Goal: Answer question/provide support

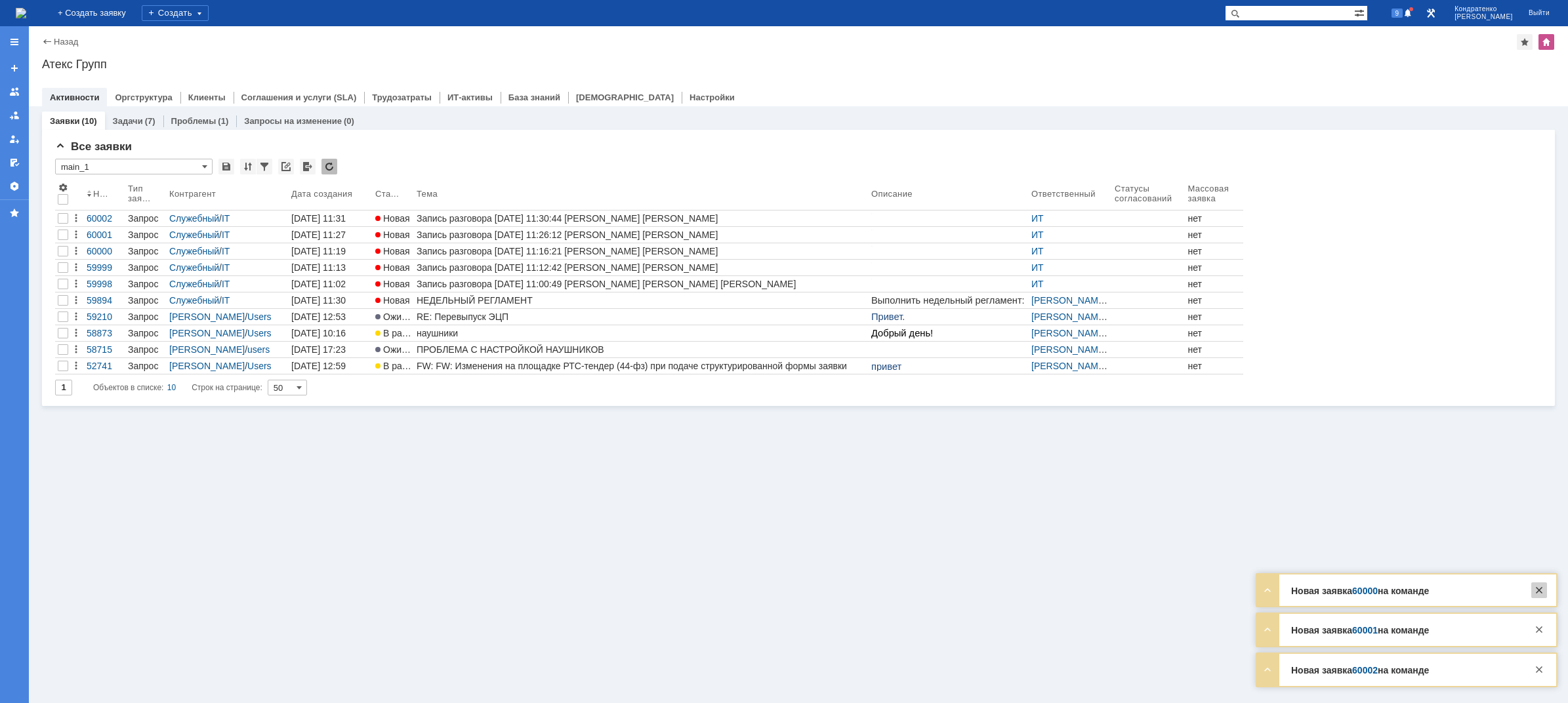
click at [1538, 591] on div at bounding box center [1538, 590] width 16 height 16
click at [1536, 632] on div at bounding box center [1538, 629] width 16 height 16
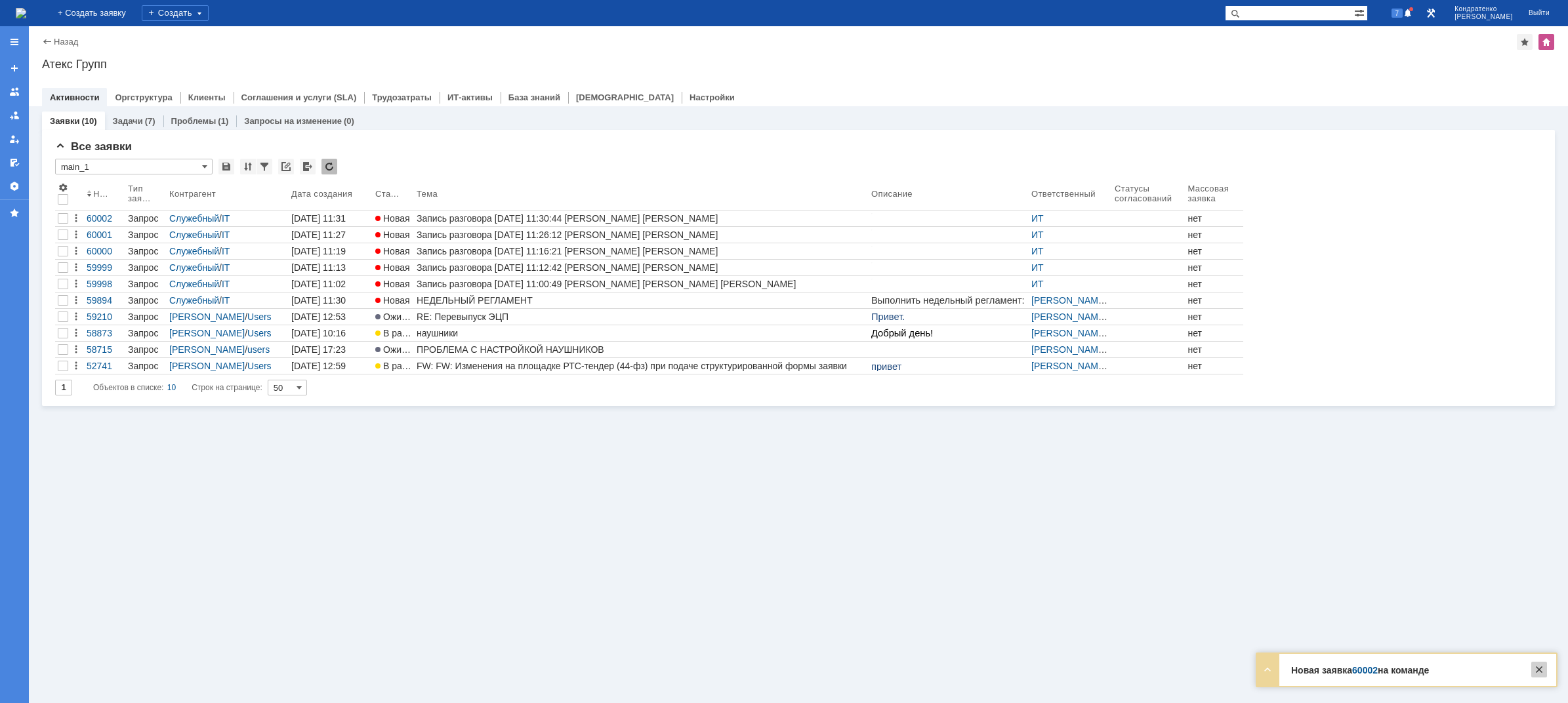
click at [1543, 666] on div at bounding box center [1538, 669] width 16 height 16
click at [26, 12] on img at bounding box center [21, 12] width 10 height 10
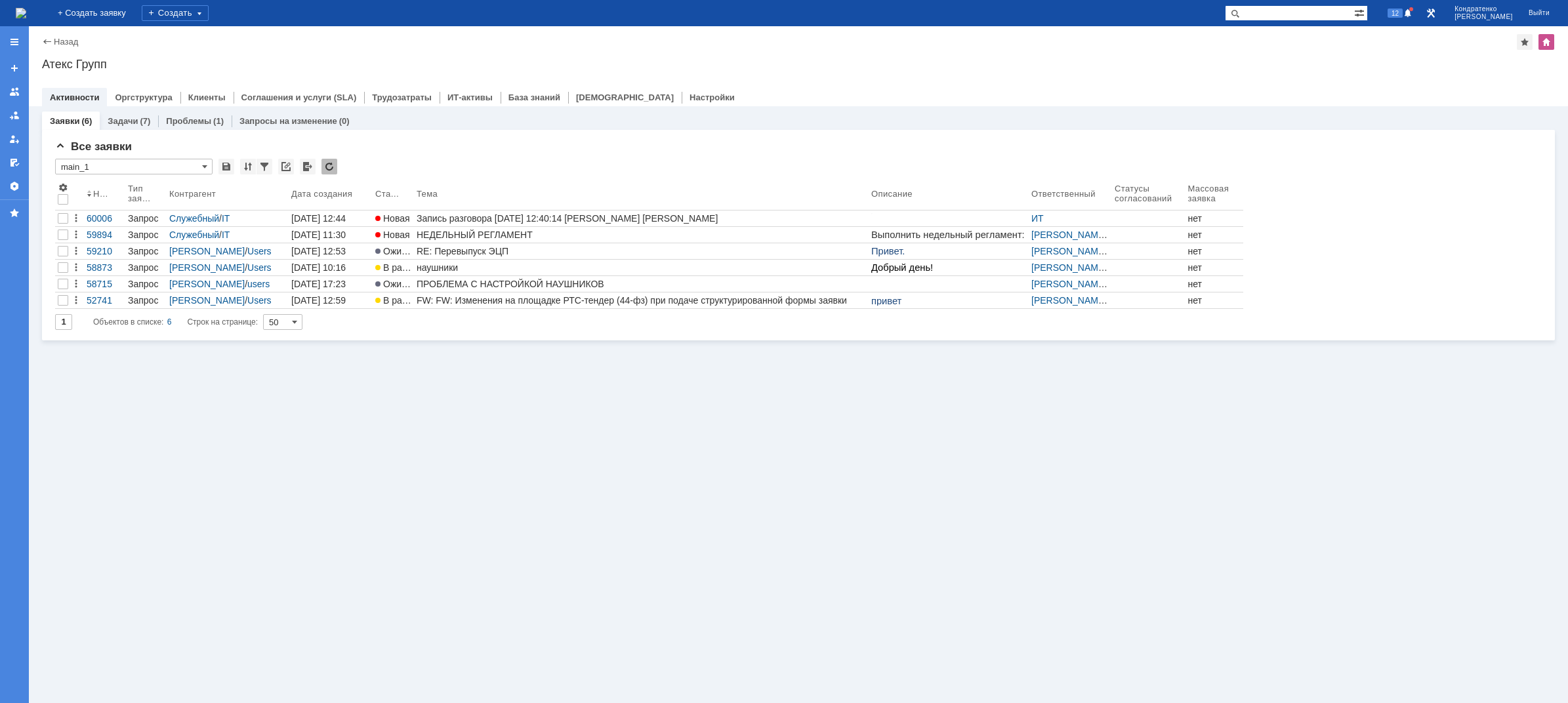
click at [442, 435] on div "Заявки (6) Задачи (7) Проблемы (1) Запросы на изменение (0) Все заявки * main_1…" at bounding box center [798, 404] width 1539 height 596
click at [415, 507] on div "Заявки (6) Задачи (7) Проблемы (1) Запросы на изменение (0) Все заявки * main_1…" at bounding box center [798, 404] width 1539 height 596
click at [603, 505] on div "Заявки (6) Задачи (7) Проблемы (1) Запросы на изменение (0) Все заявки * main_1…" at bounding box center [798, 404] width 1539 height 596
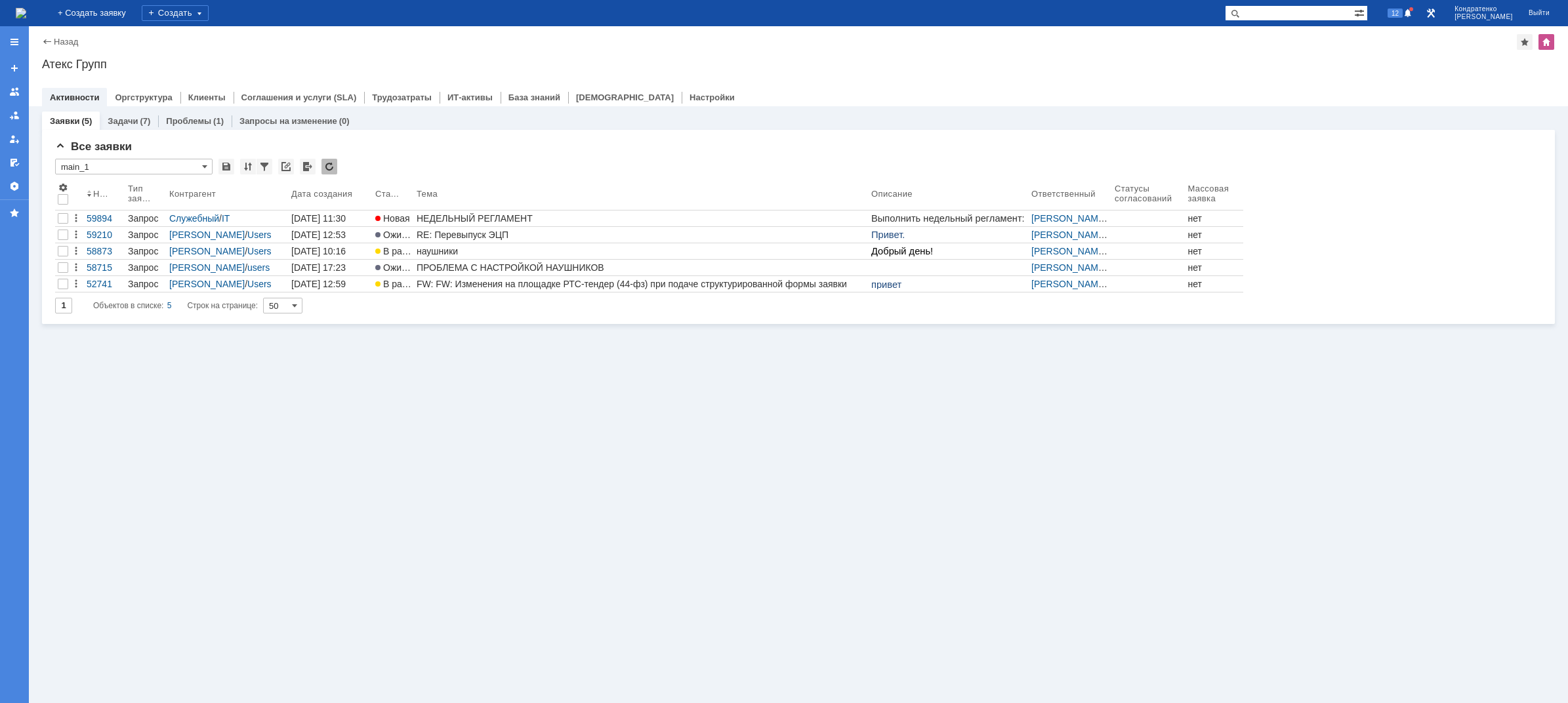
click at [26, 19] on img at bounding box center [21, 12] width 10 height 10
click at [130, 11] on div "На домашнюю + Создать заявку Создать 12 [PERSON_NAME]" at bounding box center [784, 13] width 1568 height 26
click at [26, 12] on img at bounding box center [21, 12] width 10 height 10
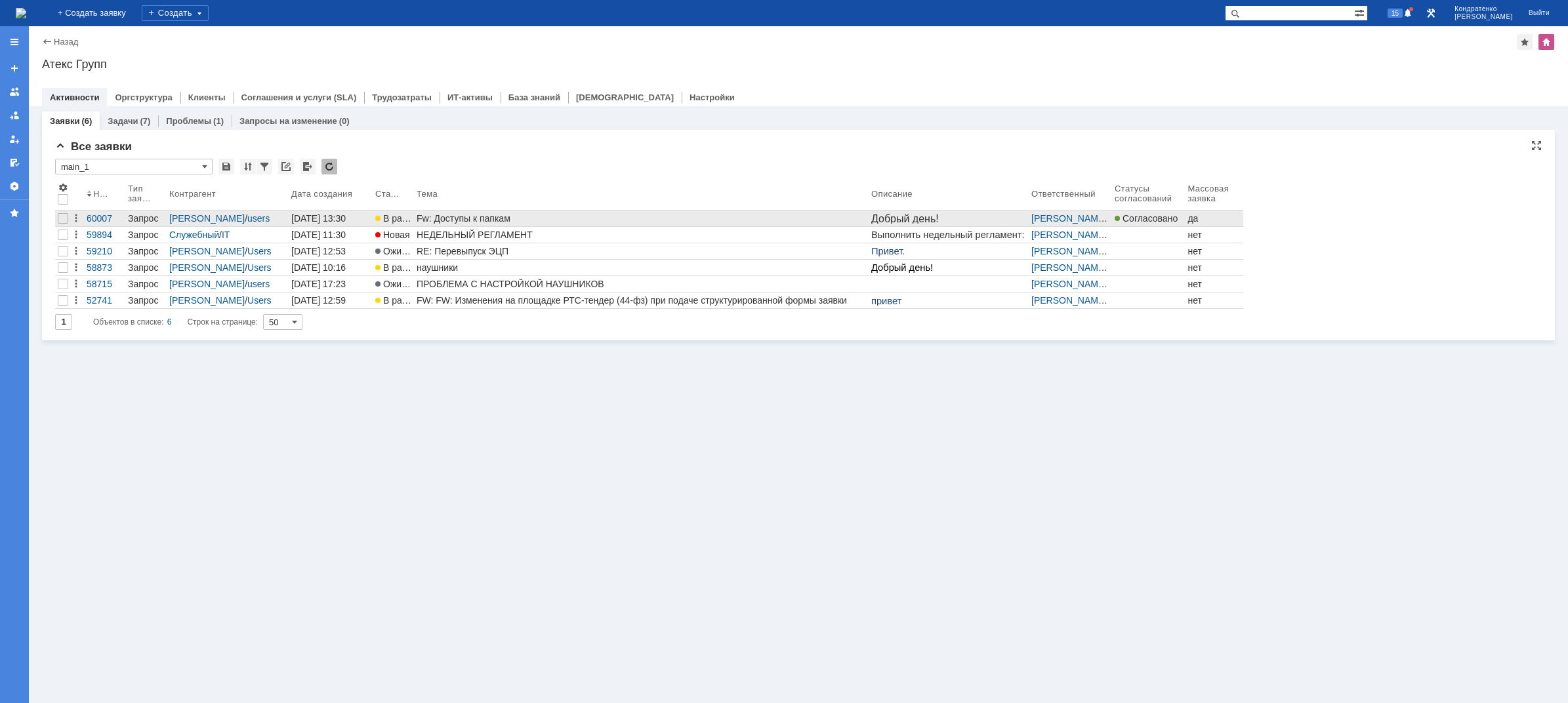
click at [516, 226] on td "Fw: Доступы к папкам" at bounding box center [641, 218] width 455 height 16
click at [511, 219] on div "Fw: Доступы к папкам" at bounding box center [641, 217] width 449 height 10
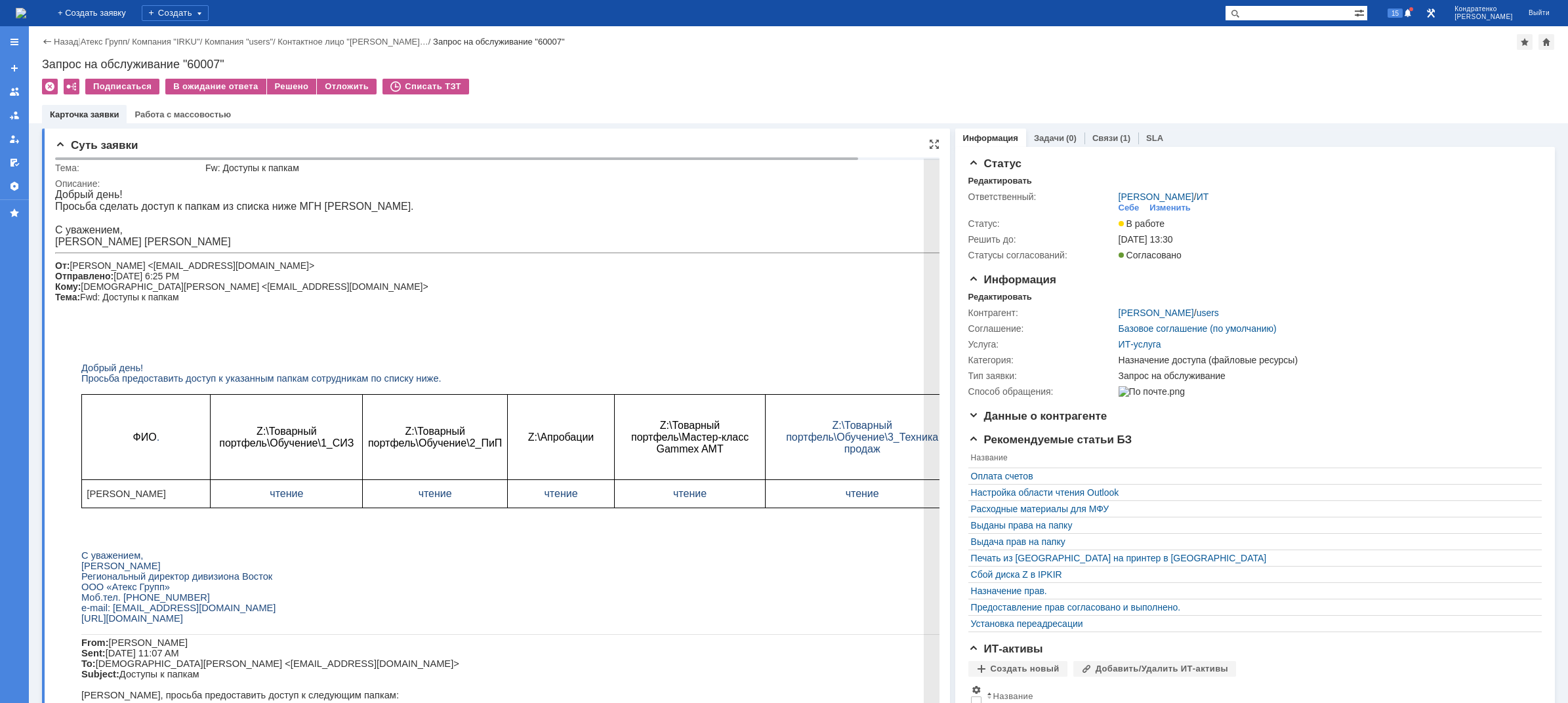
drag, startPoint x: 276, startPoint y: 208, endPoint x: 480, endPoint y: 191, distance: 204.7
click at [480, 191] on body "Добрый день! Просьба сделать доступ к папкам из списка ниже МГН [PERSON_NAME]. …" at bounding box center [538, 584] width 966 height 791
click at [377, 197] on div "Добрый день!" at bounding box center [538, 194] width 966 height 12
click at [313, 202] on div "Просьба сделать доступ к папкам из списка ниже МГН [PERSON_NAME]." at bounding box center [538, 206] width 966 height 12
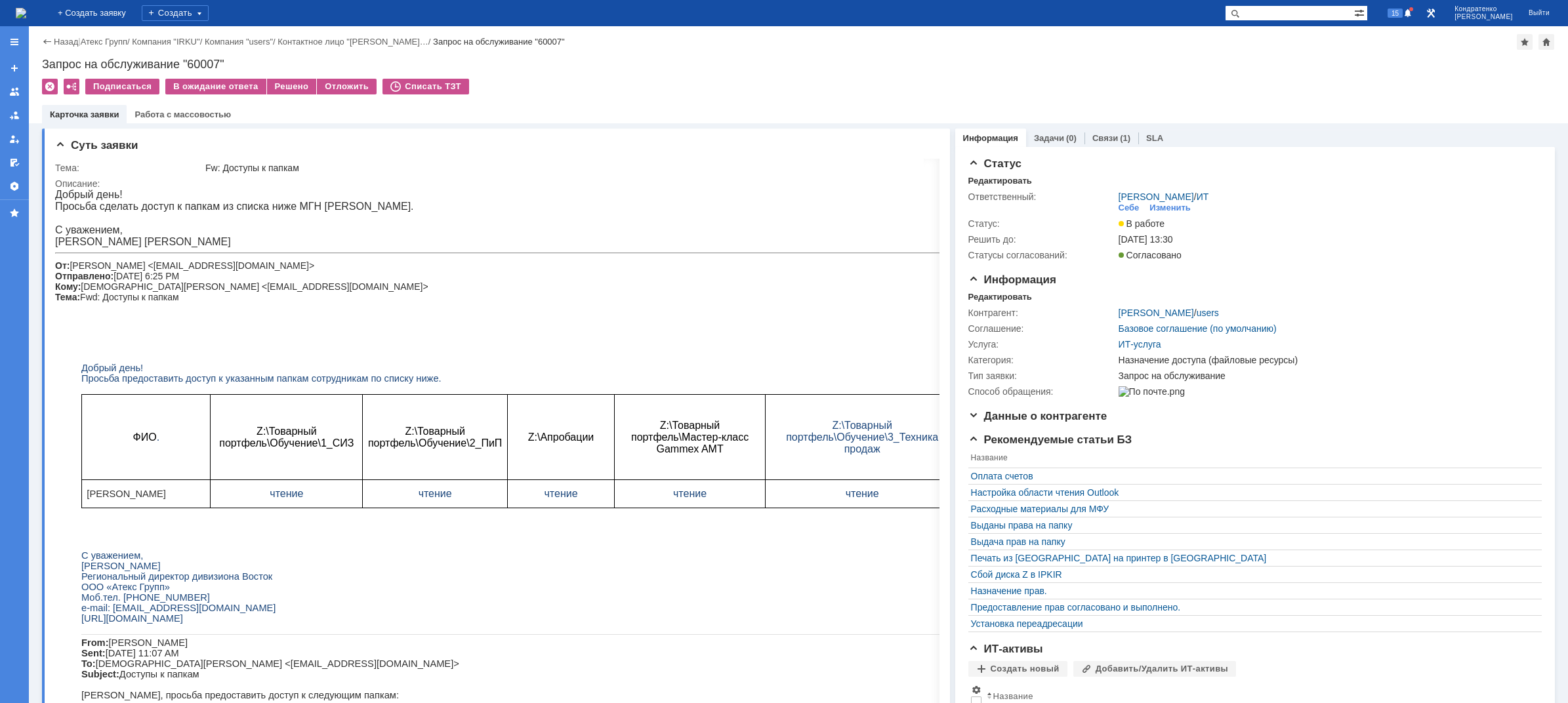
click at [26, 13] on img at bounding box center [21, 12] width 10 height 10
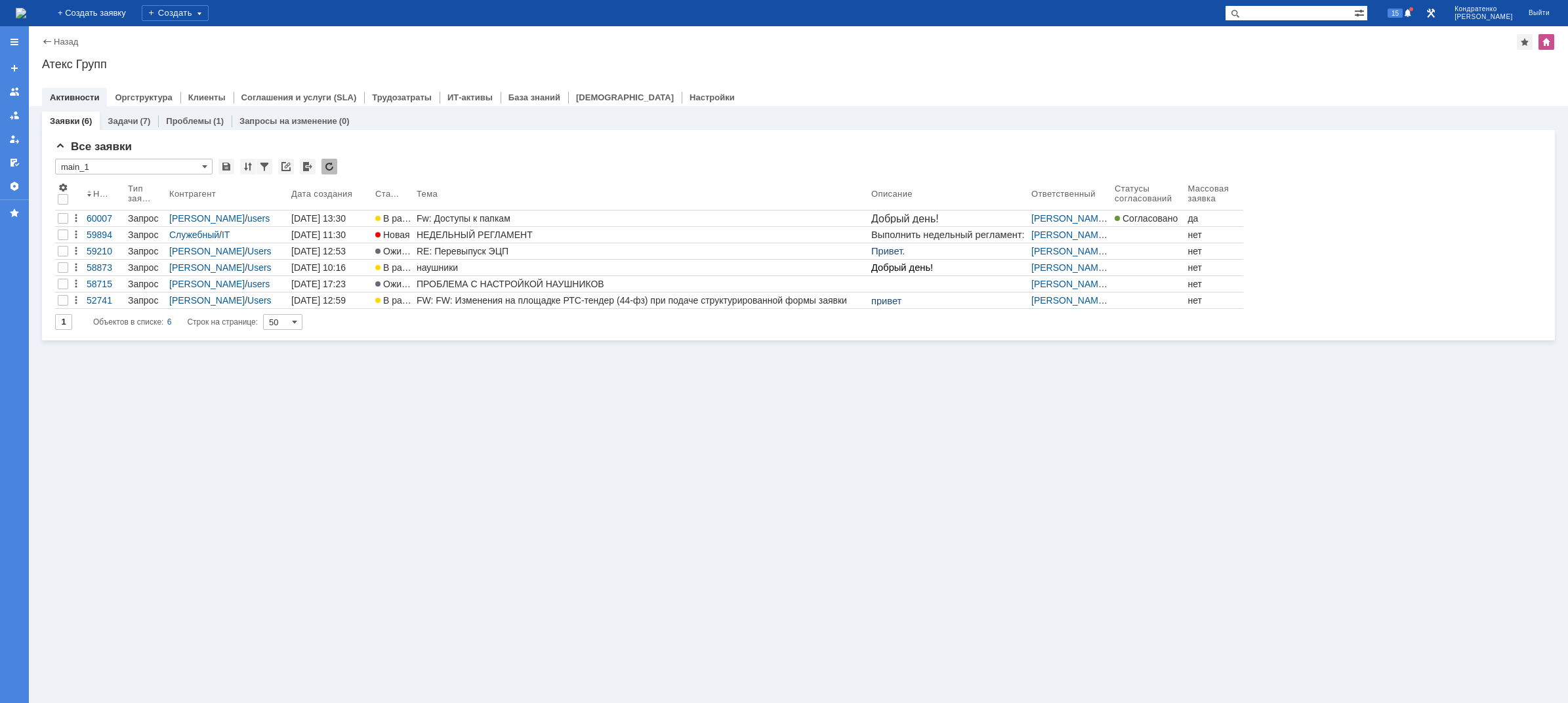
click at [821, 433] on div "Заявки (6) Задачи (7) Проблемы (1) Запросы на изменение (0) Все заявки * main_1…" at bounding box center [798, 404] width 1539 height 596
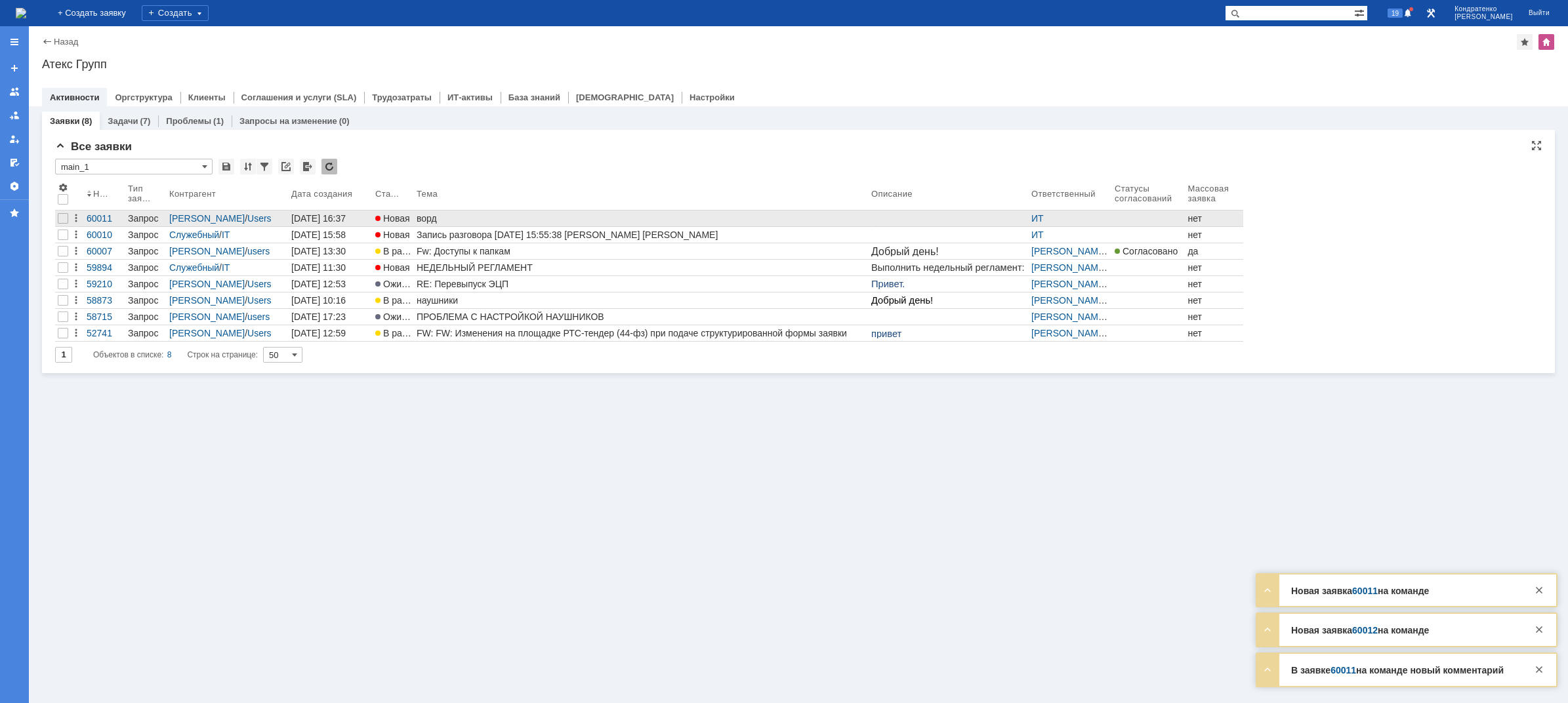
click at [437, 221] on div "ворд" at bounding box center [641, 217] width 449 height 10
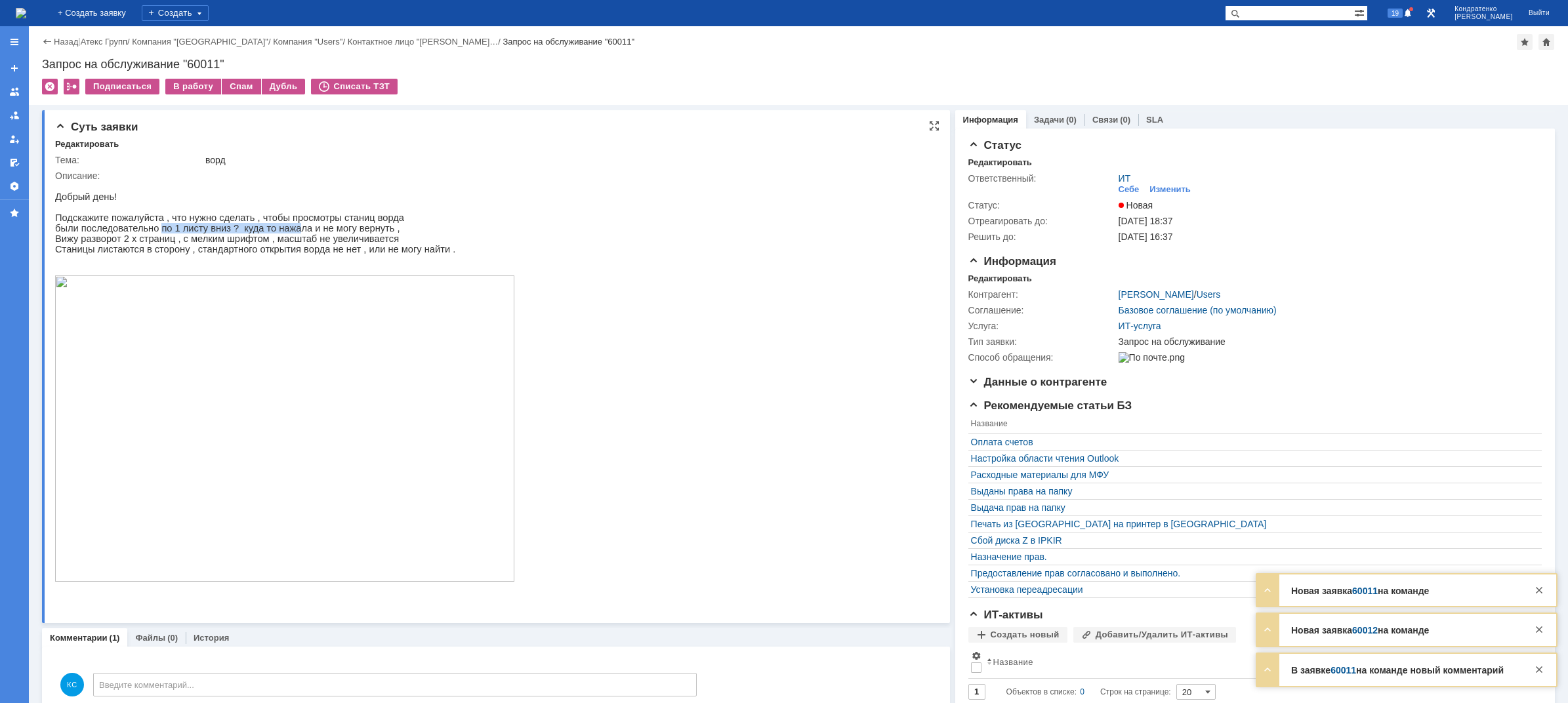
drag, startPoint x: 154, startPoint y: 232, endPoint x: 279, endPoint y: 230, distance: 125.0
click at [279, 230] on p "были последовательно по 1 листу вниз ? куда то нажала и не могу вернуть ," at bounding box center [285, 228] width 460 height 10
drag, startPoint x: 99, startPoint y: 236, endPoint x: 151, endPoint y: 234, distance: 52.0
click at [137, 232] on p "были последовательно по 1 листу вниз ? куда то нажала и не могу вернуть ," at bounding box center [285, 228] width 460 height 10
drag, startPoint x: 169, startPoint y: 232, endPoint x: 206, endPoint y: 233, distance: 37.0
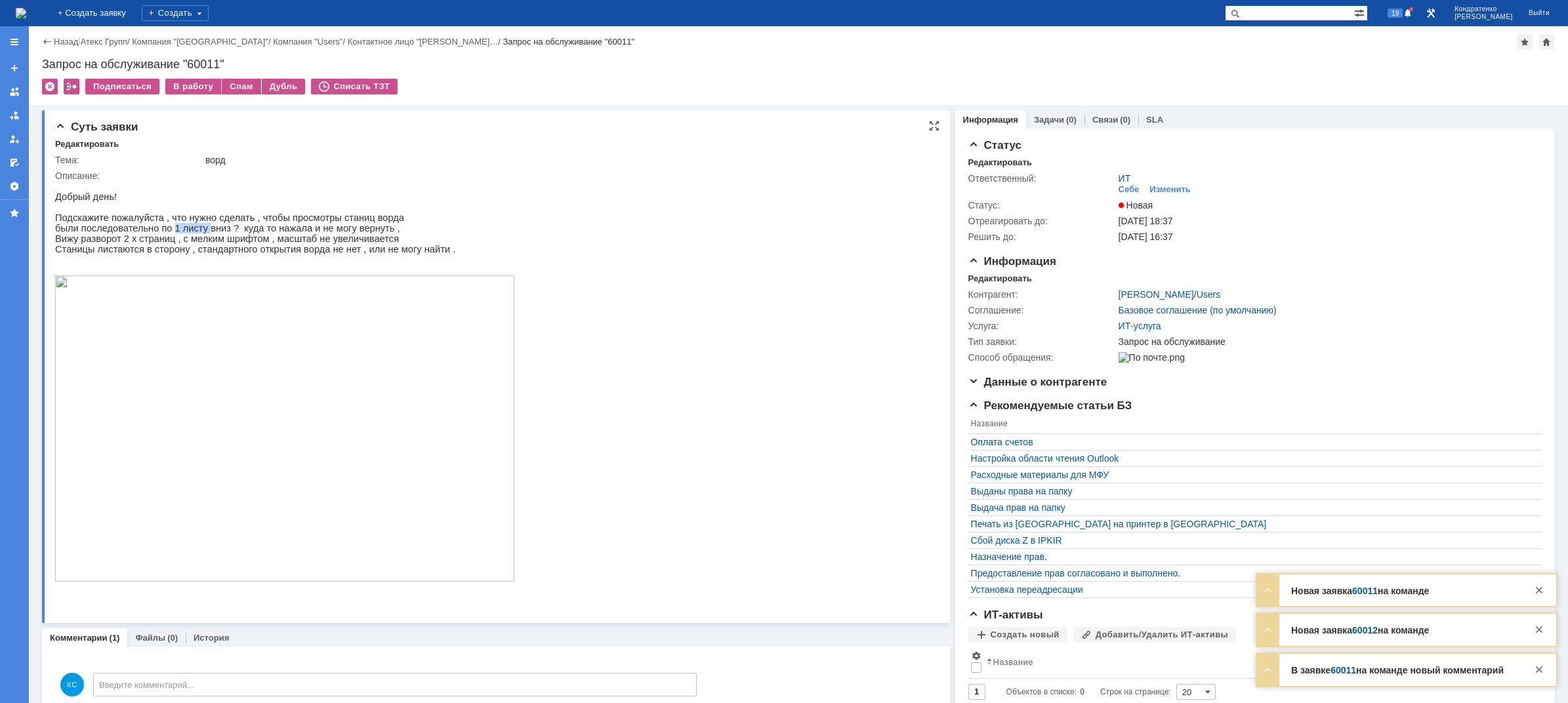
click at [206, 233] on p "были последовательно по 1 листу вниз ? куда то нажала и не могу вернуть ," at bounding box center [285, 228] width 460 height 10
drag, startPoint x: 187, startPoint y: 252, endPoint x: 212, endPoint y: 249, distance: 25.2
click at [206, 250] on div "Добрый день! Подскажите пожалуйста , что нужно сделать , чтобы просмотры станиц…" at bounding box center [285, 387] width 460 height 413
click at [247, 244] on p "Вижу разворот 2 х страниц , с мелким шрифтом , масштаб не увеличивается" at bounding box center [285, 238] width 460 height 10
click at [188, 244] on p "Вижу разворот 2 х страниц , с мелким шрифтом , масштаб не увеличивается" at bounding box center [285, 238] width 460 height 10
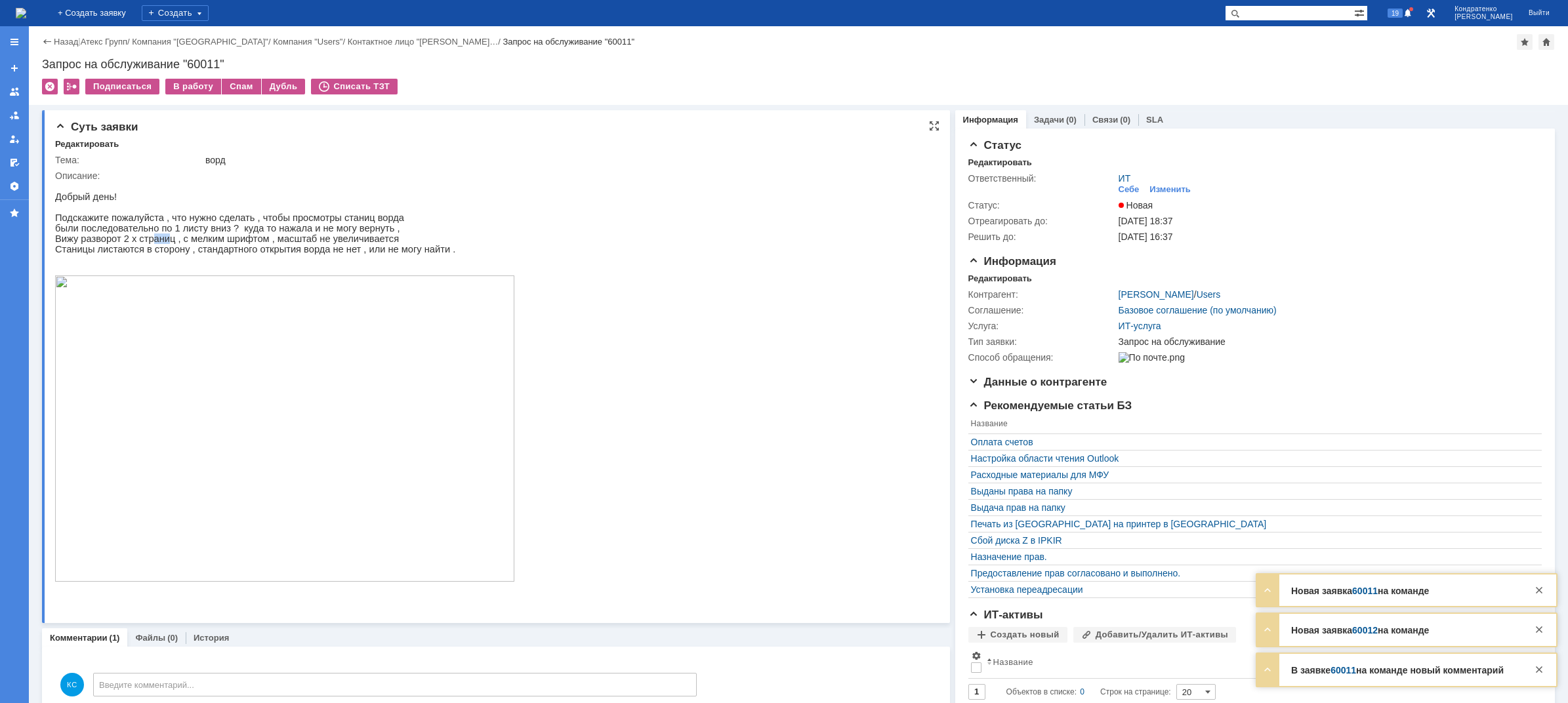
drag, startPoint x: 144, startPoint y: 246, endPoint x: 174, endPoint y: 244, distance: 30.1
click at [169, 244] on p "Вижу разворот 2 х страниц , с мелким шрифтом , масштаб не увеличивается" at bounding box center [285, 238] width 460 height 10
drag, startPoint x: 185, startPoint y: 245, endPoint x: 191, endPoint y: 246, distance: 6.1
click at [188, 244] on p "Вижу разворот 2 х страниц , с мелким шрифтом , масштаб не увеличивается" at bounding box center [285, 238] width 460 height 10
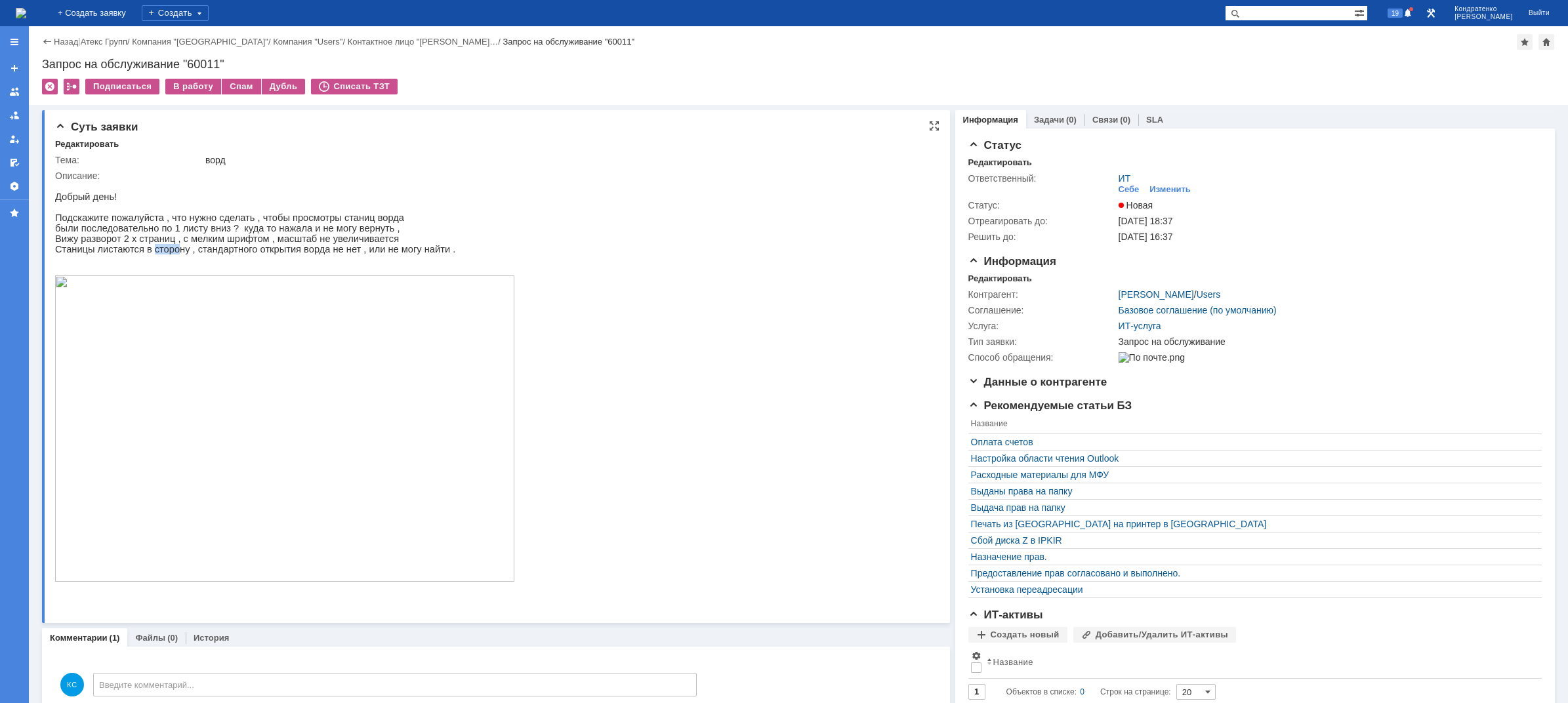
drag, startPoint x: 143, startPoint y: 259, endPoint x: 185, endPoint y: 257, distance: 42.0
click at [173, 254] on p "Станицы листаются в сторону , стандартного открытия ворда не нет , или не могу …" at bounding box center [285, 248] width 460 height 10
drag, startPoint x: 204, startPoint y: 260, endPoint x: 254, endPoint y: 262, distance: 50.0
click at [250, 254] on p "Станицы листаются в сторону , стандартного открытия ворда не нет , или не могу …" at bounding box center [285, 248] width 460 height 10
click at [280, 254] on p "Станицы листаются в сторону , стандартного открытия ворда не нет , или не могу …" at bounding box center [285, 248] width 460 height 10
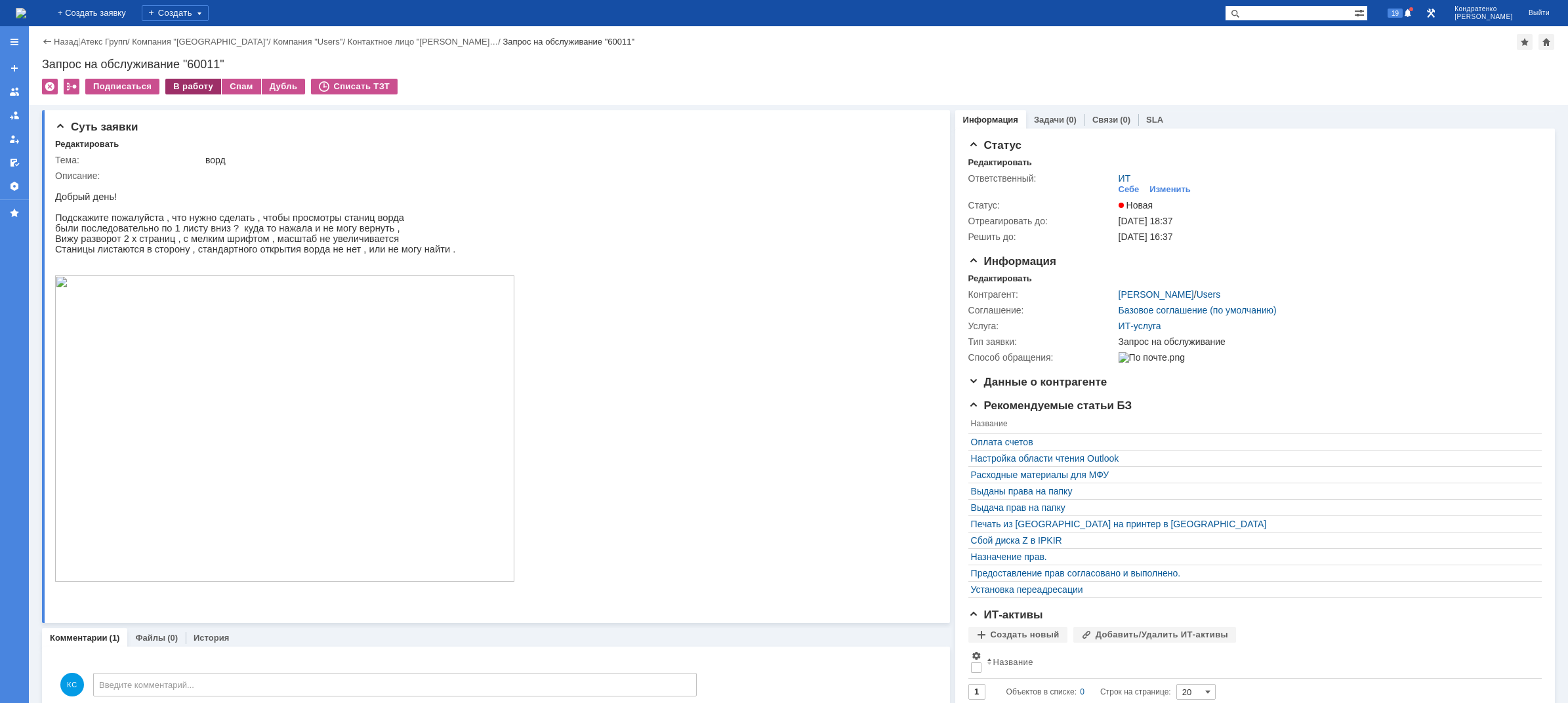
click at [190, 91] on div "В работу" at bounding box center [192, 86] width 55 height 16
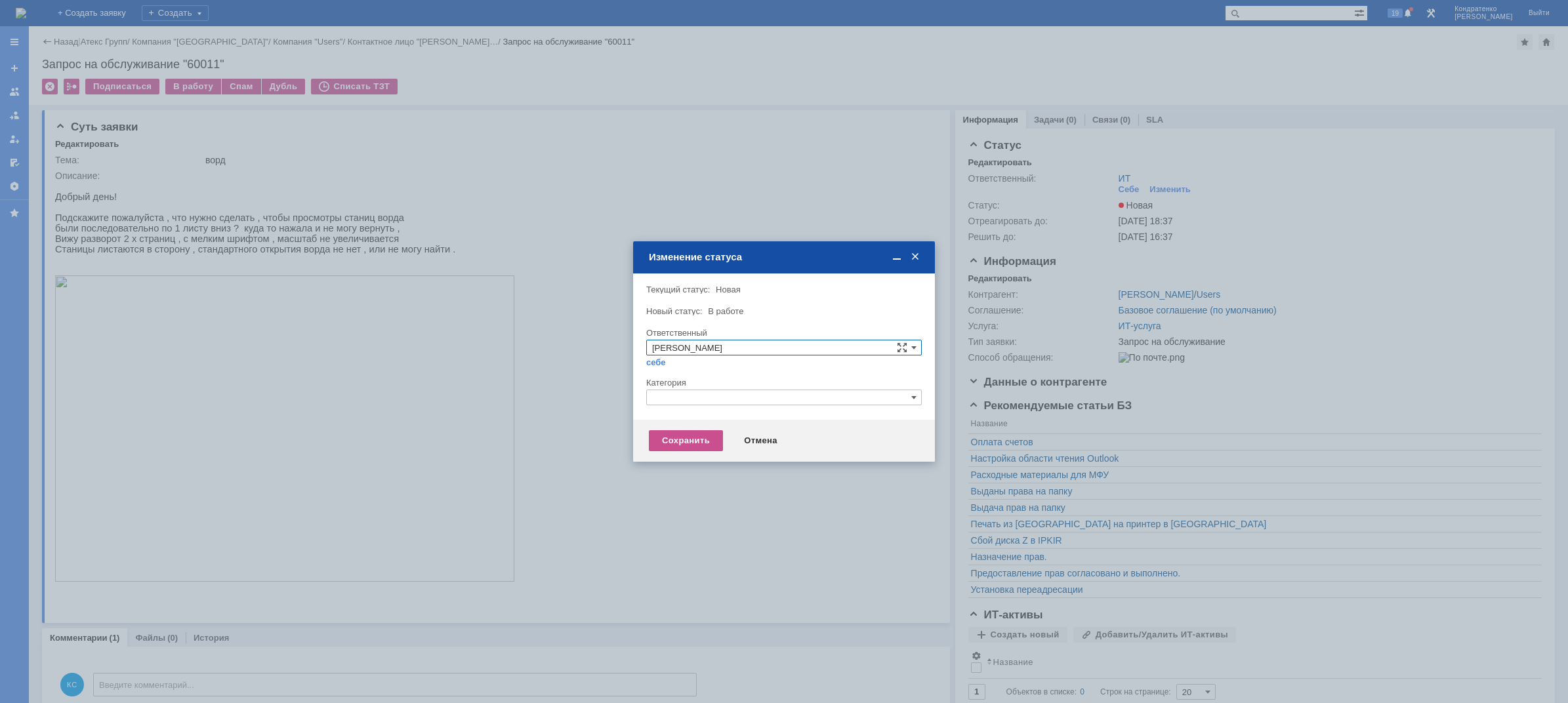
click at [742, 397] on input "text" at bounding box center [784, 396] width 276 height 16
drag, startPoint x: 671, startPoint y: 400, endPoint x: 626, endPoint y: 402, distance: 45.0
click at [626, 402] on body "Идет загрузка, пожалуйста, подождите. На домашнюю + Создать заявку Создать 19 […" at bounding box center [784, 352] width 1568 height 703
click at [684, 461] on span "Прочее" at bounding box center [783, 458] width 264 height 10
click at [678, 448] on div "Сохранить" at bounding box center [686, 441] width 74 height 21
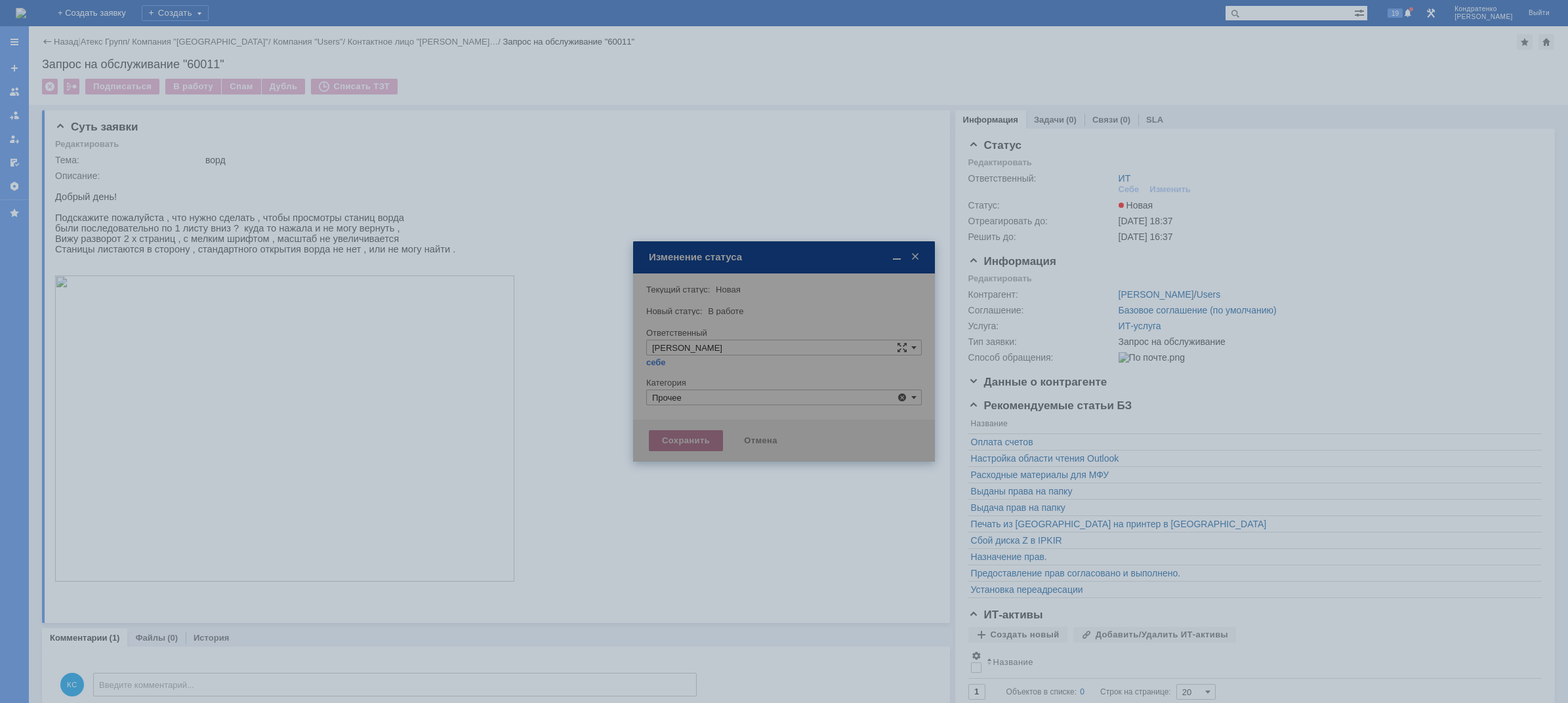
type input "Прочее"
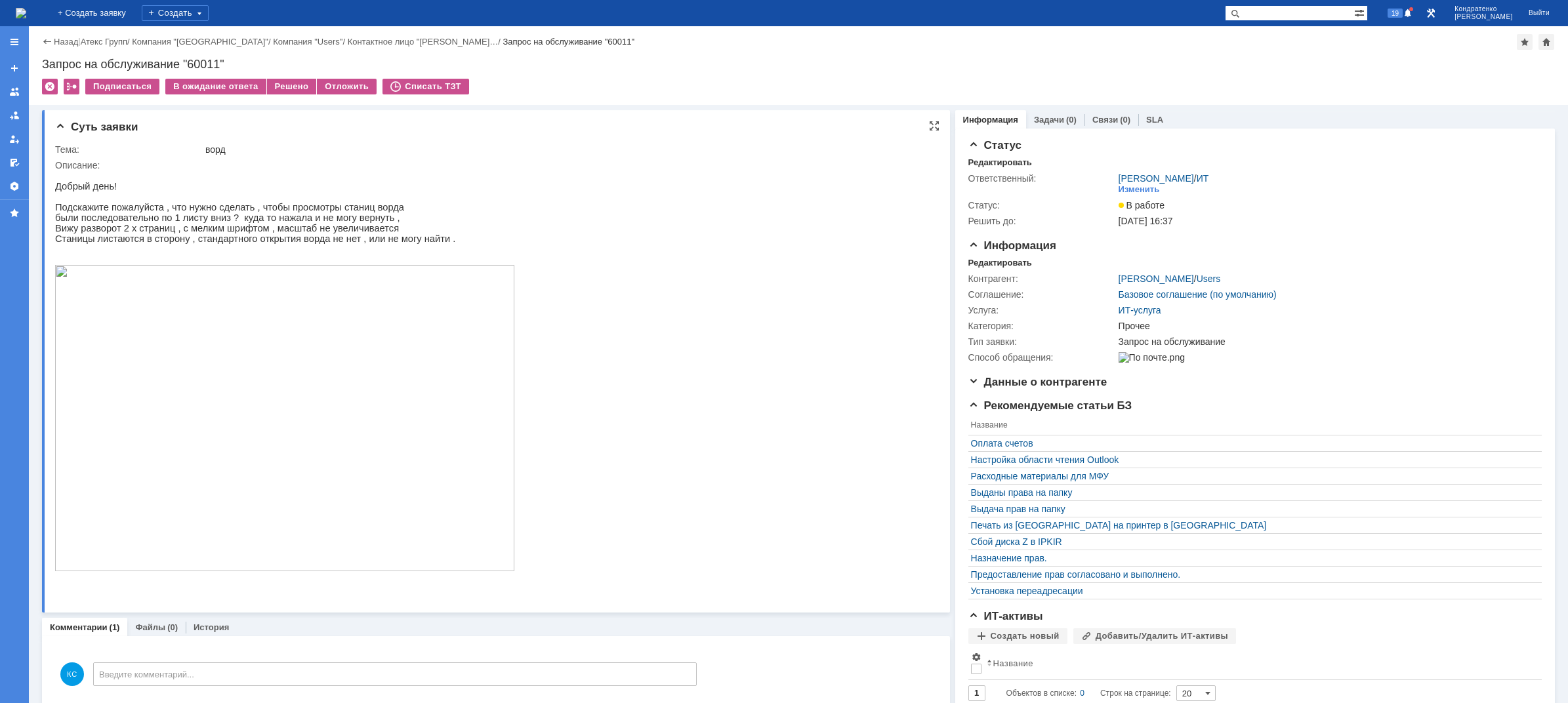
click at [213, 371] on img at bounding box center [285, 418] width 460 height 307
drag, startPoint x: 248, startPoint y: 237, endPoint x: 291, endPoint y: 241, distance: 43.2
click at [282, 233] on p "Вижу разворот 2 х страниц , с мелким шрифтом , масштаб не увеличивается" at bounding box center [285, 228] width 460 height 10
drag, startPoint x: 330, startPoint y: 241, endPoint x: 332, endPoint y: 248, distance: 7.3
click at [335, 241] on p "Станицы листаются в сторону , стандартного открытия ворда не нет , или не могу …" at bounding box center [285, 238] width 460 height 10
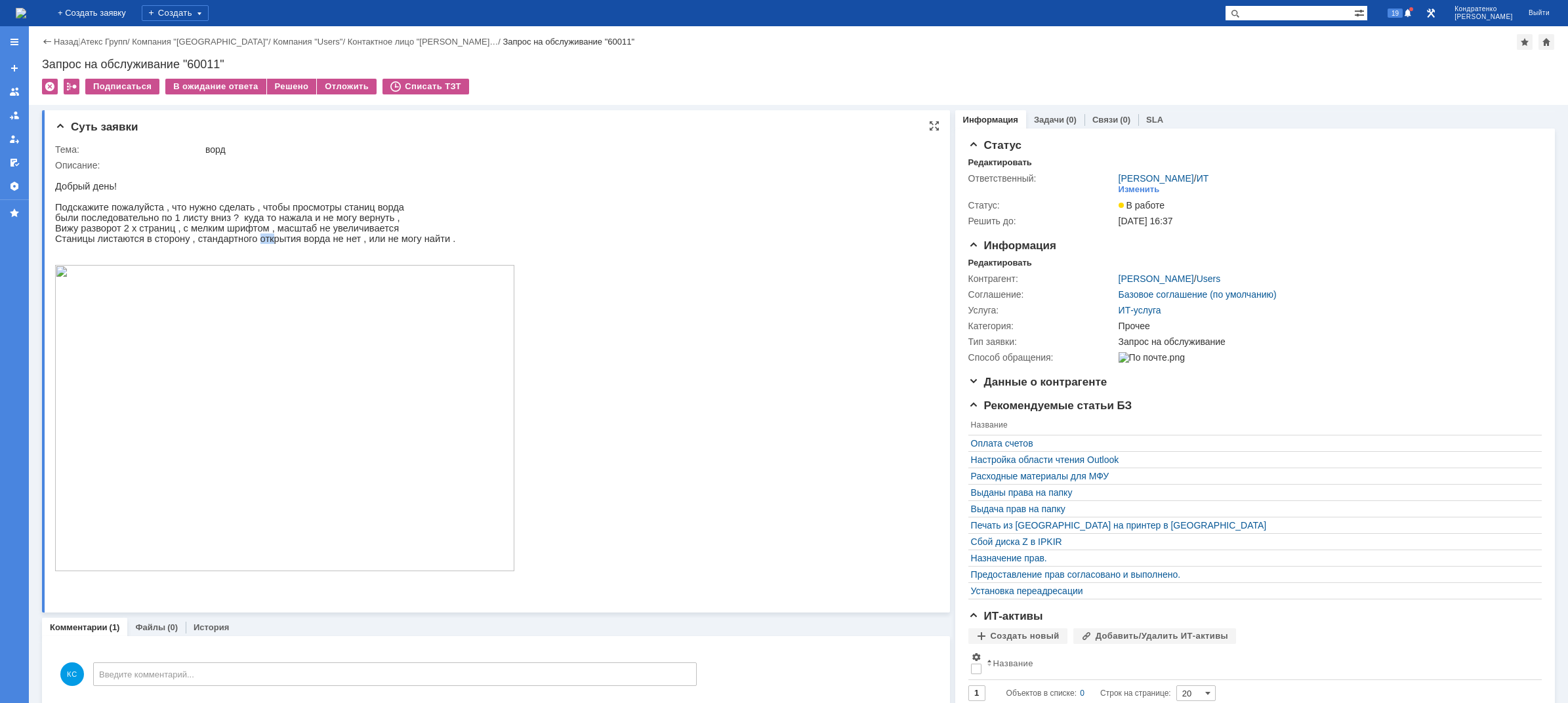
drag, startPoint x: 240, startPoint y: 243, endPoint x: 265, endPoint y: 242, distance: 25.0
click at [265, 242] on p "Станицы листаются в сторону , стандартного открытия ворда не нет , или не могу …" at bounding box center [285, 238] width 460 height 10
click at [316, 244] on p "Станицы листаются в сторону , стандартного открытия ворда не нет , или не могу …" at bounding box center [285, 238] width 460 height 10
drag, startPoint x: 256, startPoint y: 245, endPoint x: 266, endPoint y: 245, distance: 10.0
click at [266, 244] on p "Станицы листаются в сторону , стандартного открытия ворда не нет , или не могу …" at bounding box center [285, 238] width 460 height 10
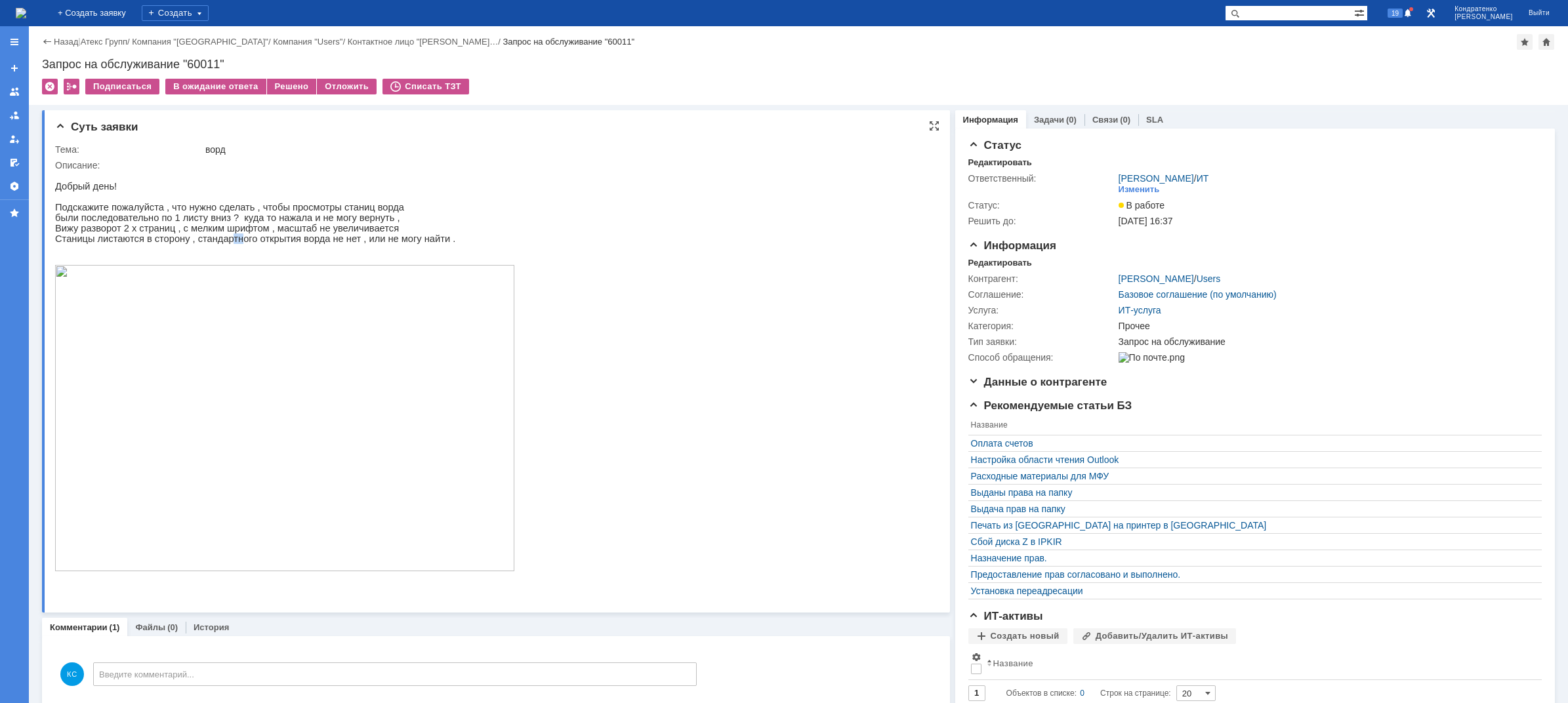
drag, startPoint x: 216, startPoint y: 243, endPoint x: 230, endPoint y: 243, distance: 14.0
click at [230, 243] on p "Станицы листаются в сторону , стандартного открытия ворда не нет , или не могу …" at bounding box center [285, 238] width 460 height 10
drag, startPoint x: 204, startPoint y: 243, endPoint x: 217, endPoint y: 240, distance: 13.3
click at [213, 243] on p "Станицы листаются в сторону , стандартного открытия ворда не нет , или не могу …" at bounding box center [285, 238] width 460 height 10
click at [238, 233] on p "Вижу разворот 2 х страниц , с мелким шрифтом , масштаб не увеличивается" at bounding box center [285, 228] width 460 height 10
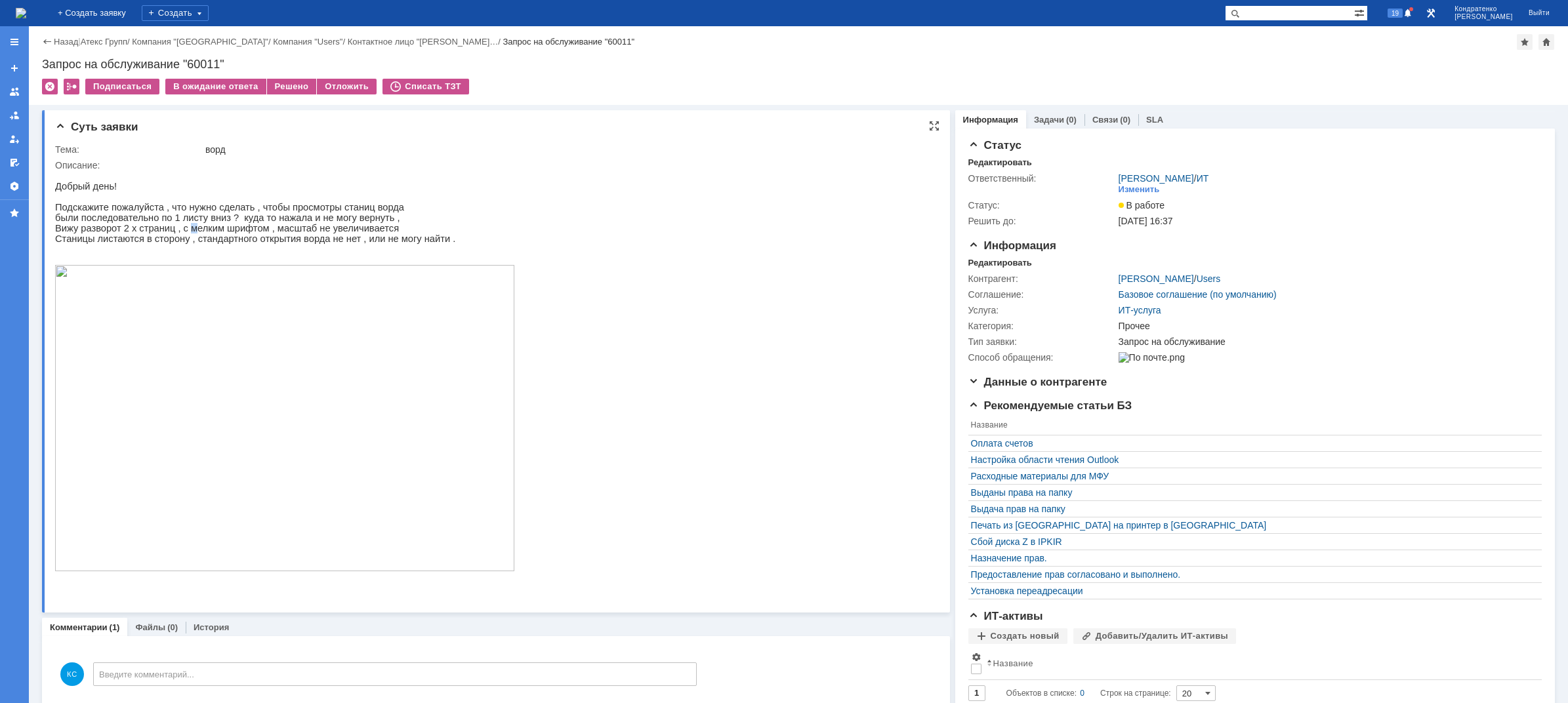
drag, startPoint x: 185, startPoint y: 241, endPoint x: 194, endPoint y: 242, distance: 9.1
click at [189, 233] on p "Вижу разворот 2 х страниц , с мелким шрифтом , масштаб не увеличивается" at bounding box center [285, 228] width 460 height 10
drag, startPoint x: 210, startPoint y: 251, endPoint x: 223, endPoint y: 252, distance: 13.0
click at [223, 244] on p "Станицы листаются в сторону , стандартного открытия ворда не нет , или не могу …" at bounding box center [285, 238] width 460 height 10
click at [173, 233] on p "Вижу разворот 2 х страниц , с мелким шрифтом , масштаб не увеличивается" at bounding box center [285, 228] width 460 height 10
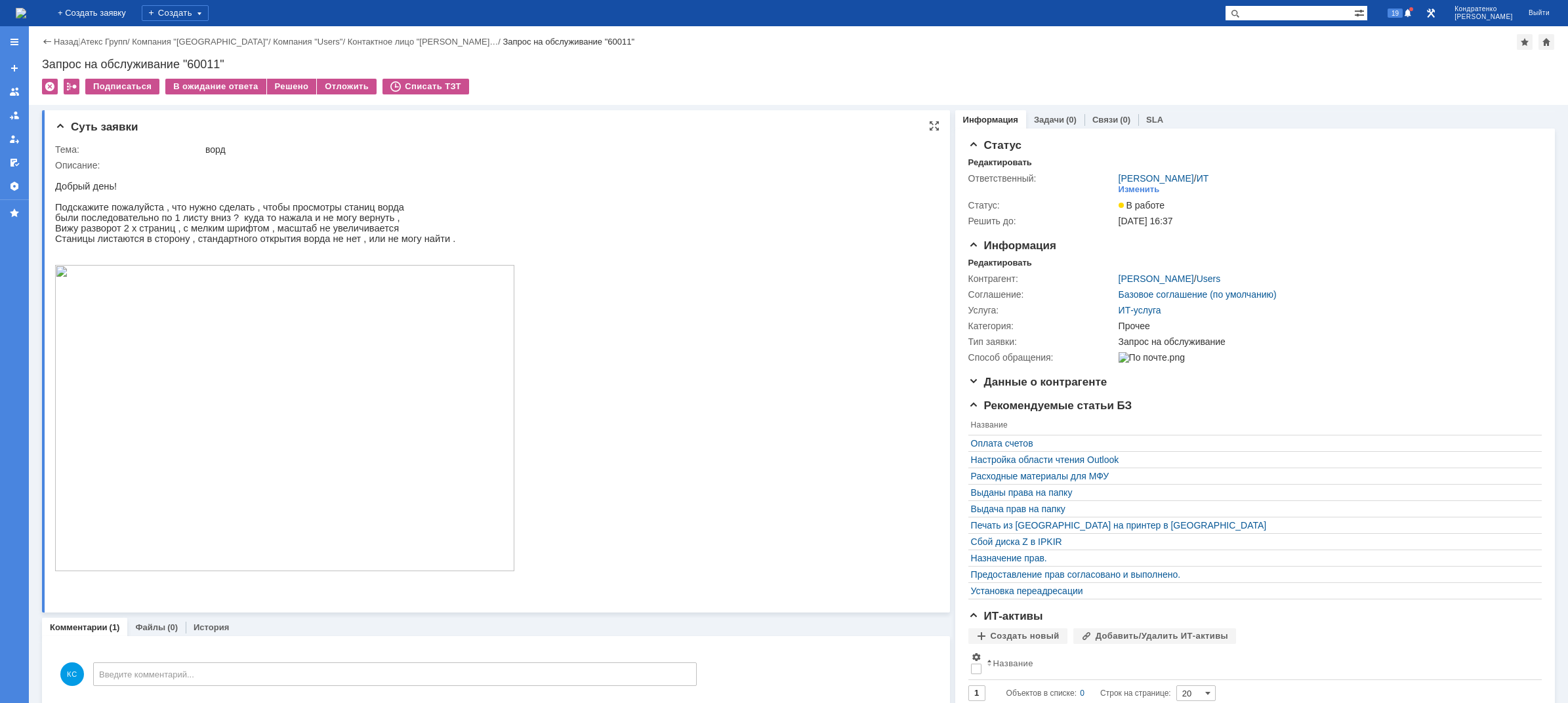
click at [148, 243] on p "Станицы листаются в сторону , стандартного открытия ворда не нет , или не могу …" at bounding box center [285, 238] width 460 height 10
drag, startPoint x: 286, startPoint y: 79, endPoint x: 287, endPoint y: 88, distance: 9.1
click at [286, 79] on div "Решено" at bounding box center [292, 86] width 50 height 16
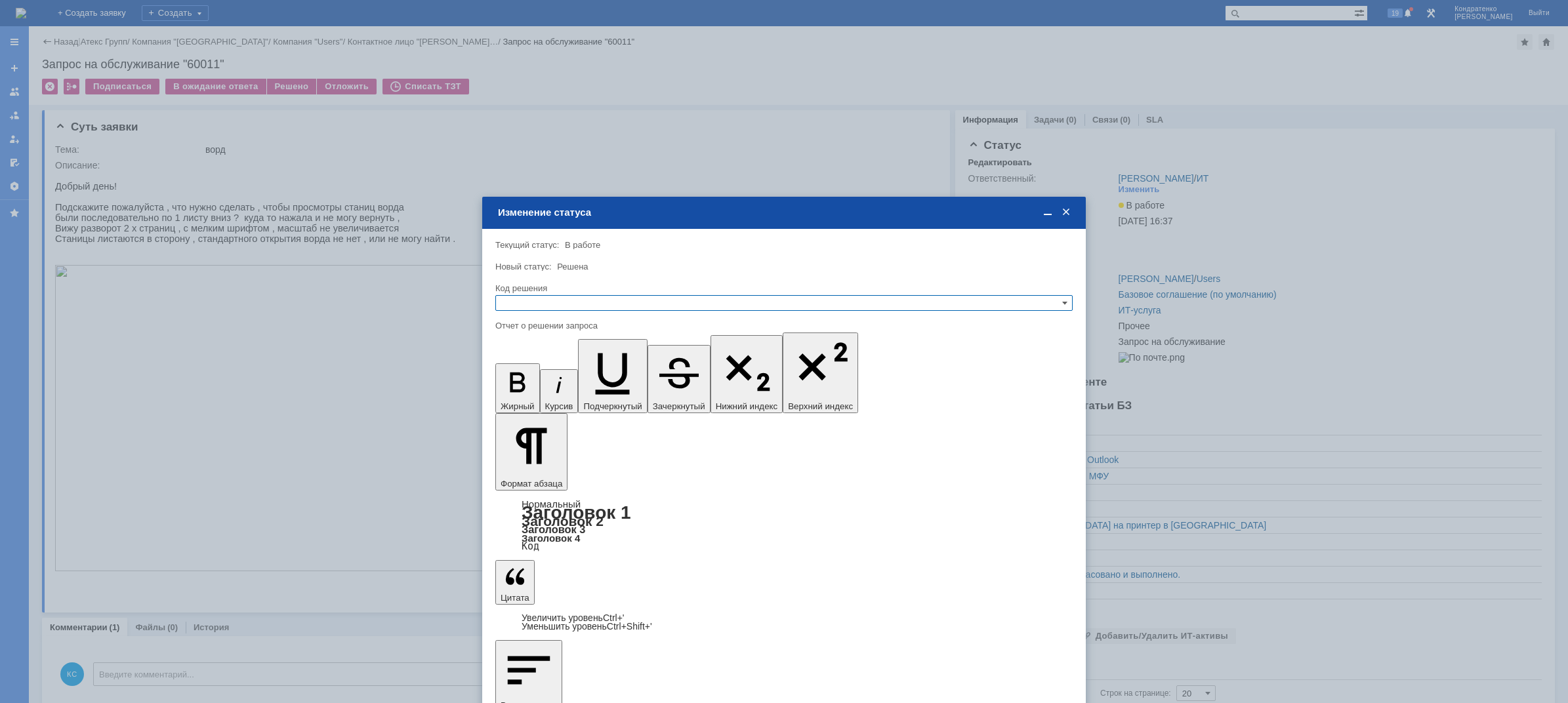
click at [544, 295] on input "text" at bounding box center [783, 303] width 577 height 16
click at [545, 372] on div "Решено" at bounding box center [784, 366] width 576 height 14
type input "Решено"
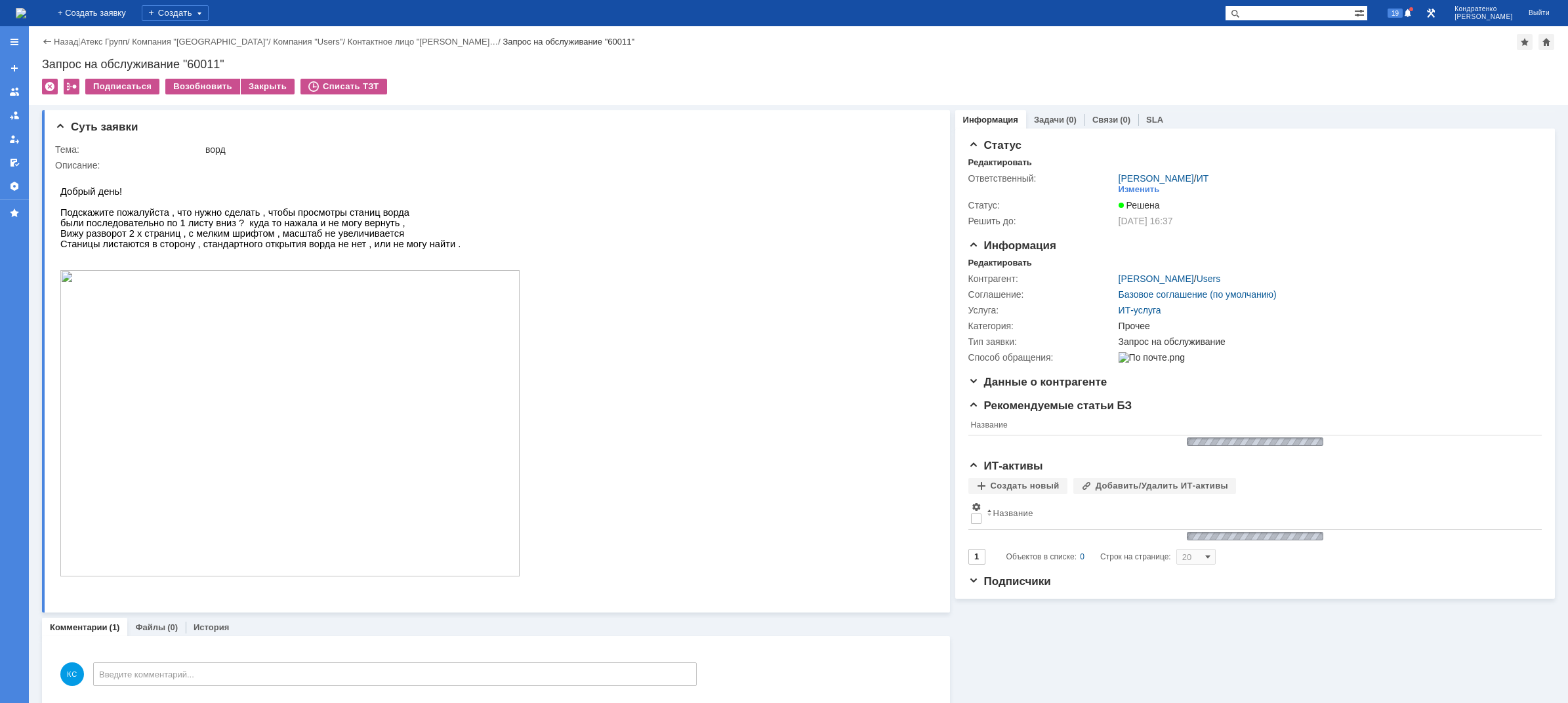
click at [26, 24] on div "На домашнюю" at bounding box center [21, 13] width 10 height 26
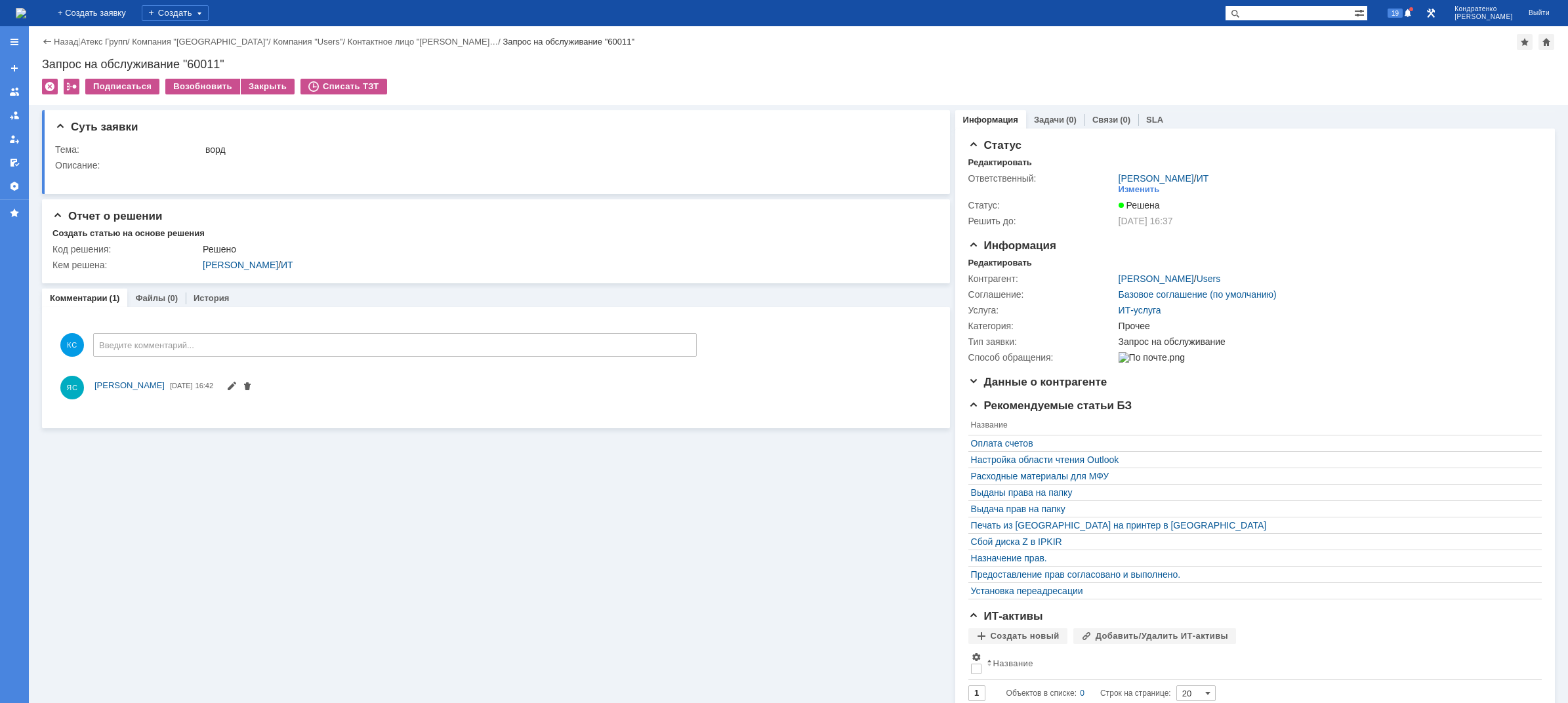
click at [26, 8] on img at bounding box center [21, 12] width 10 height 10
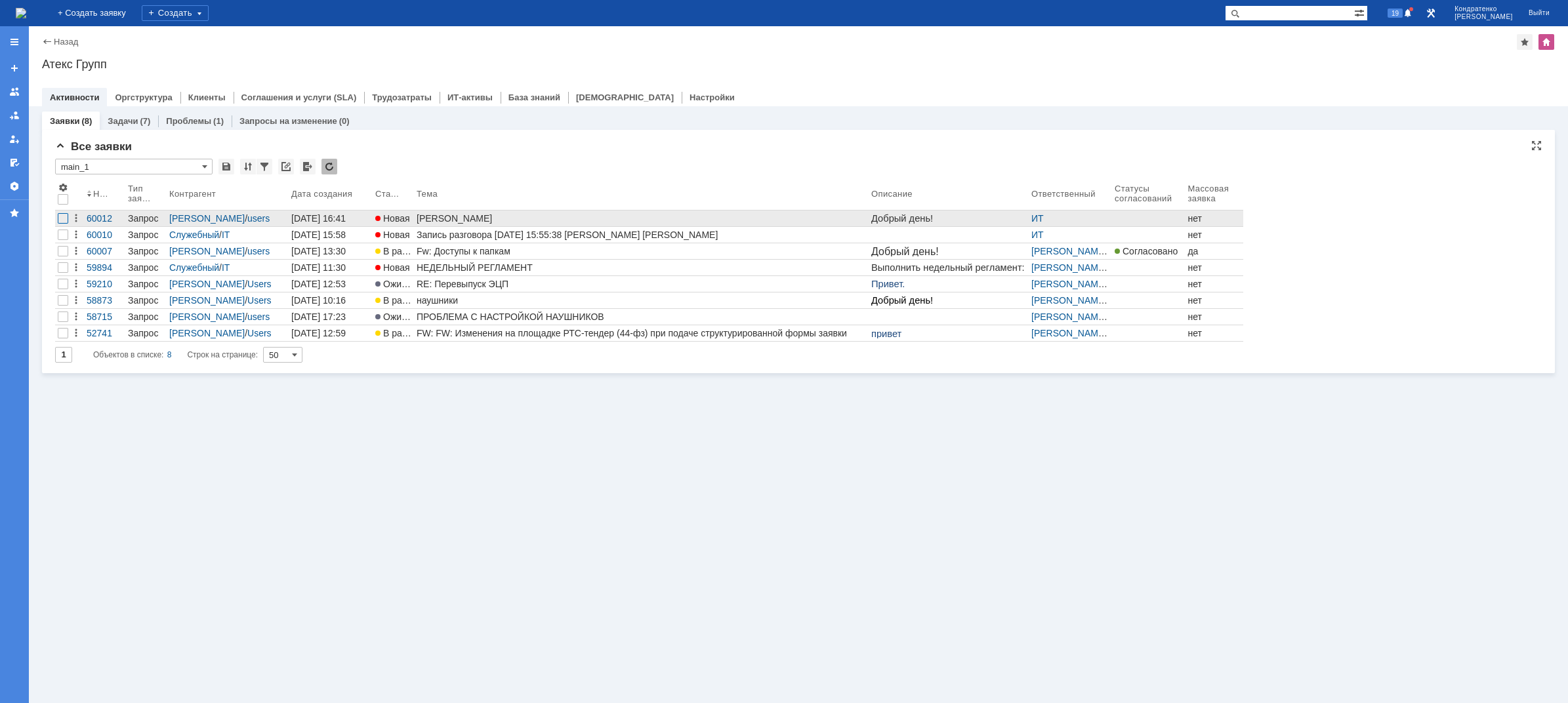
click at [64, 219] on div at bounding box center [63, 217] width 10 height 10
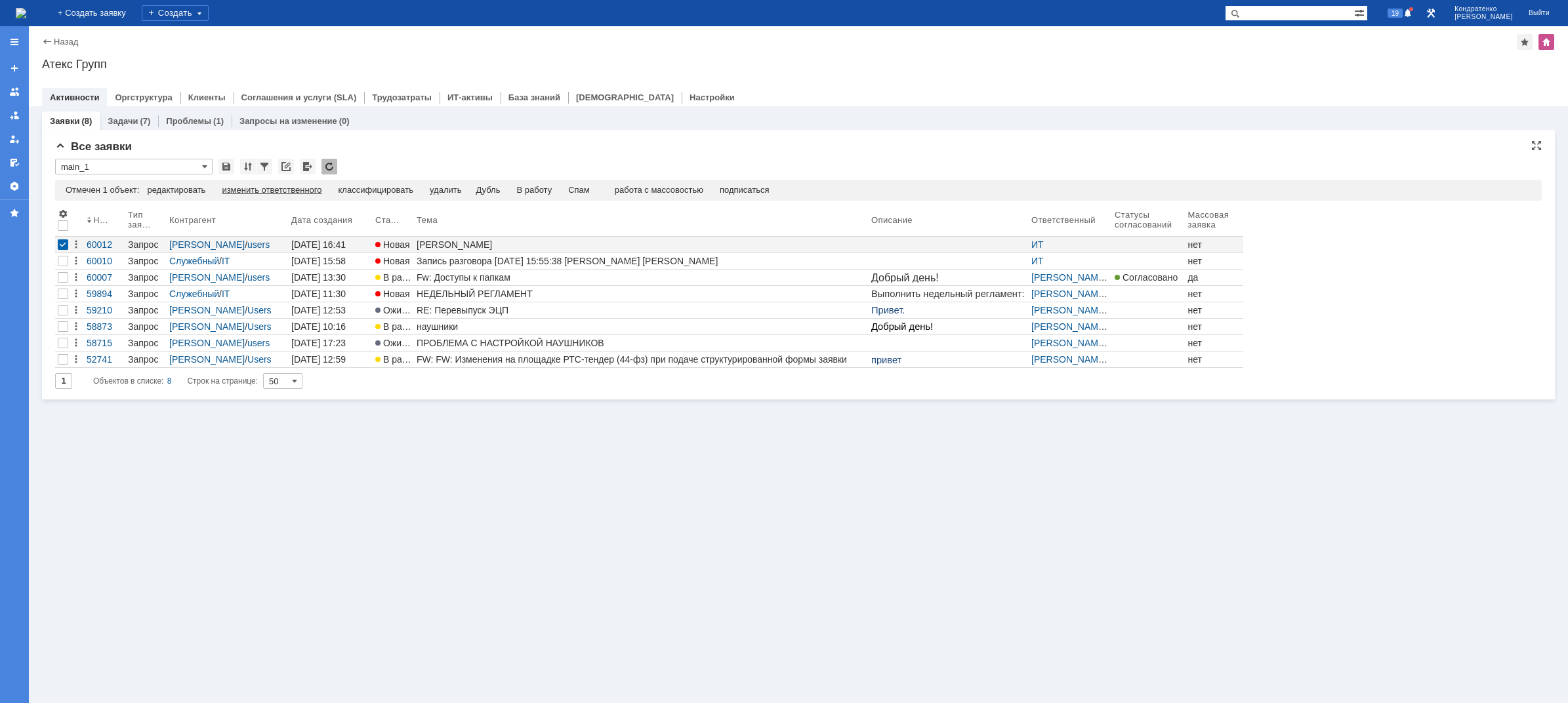
click at [246, 192] on div "изменить ответственного" at bounding box center [271, 189] width 99 height 10
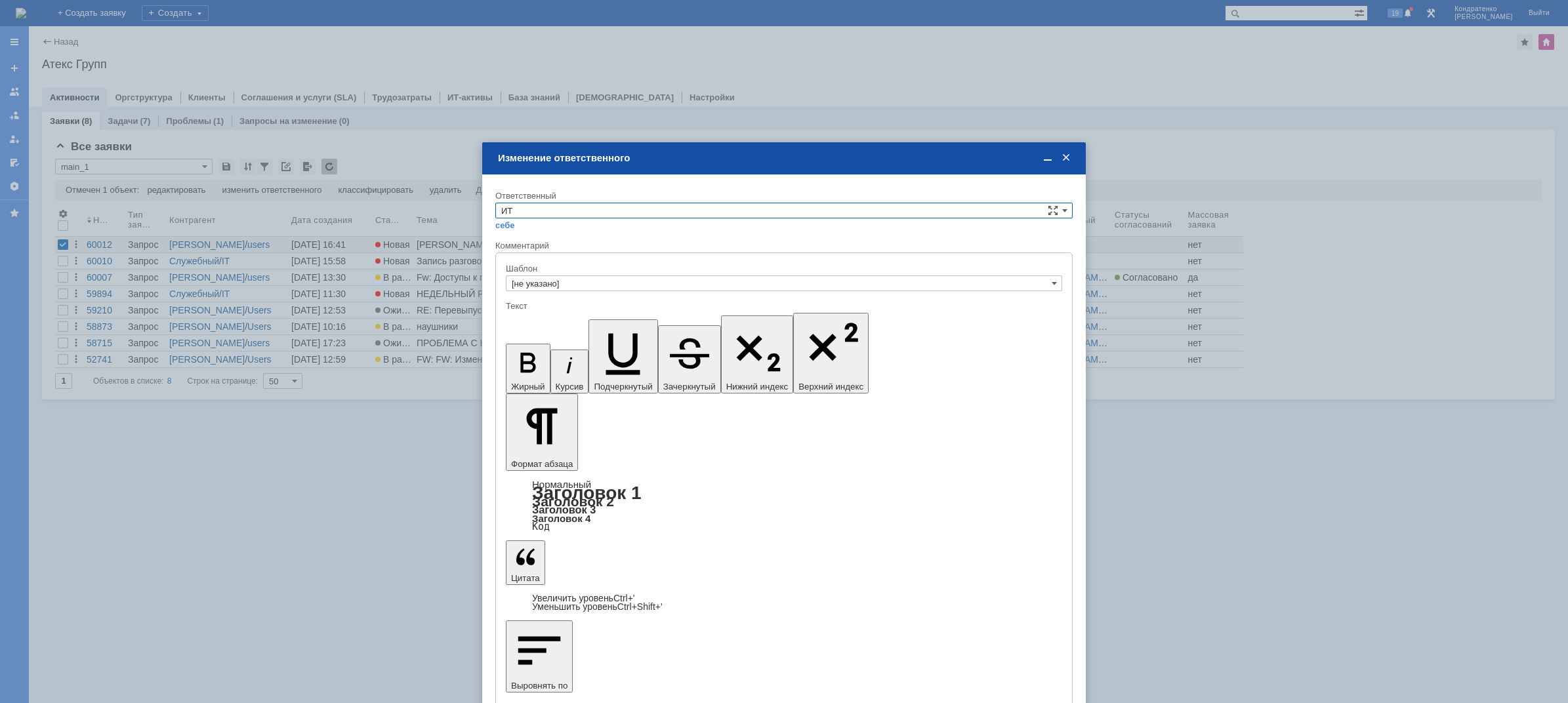
click at [571, 213] on input "ИТ" at bounding box center [783, 210] width 577 height 16
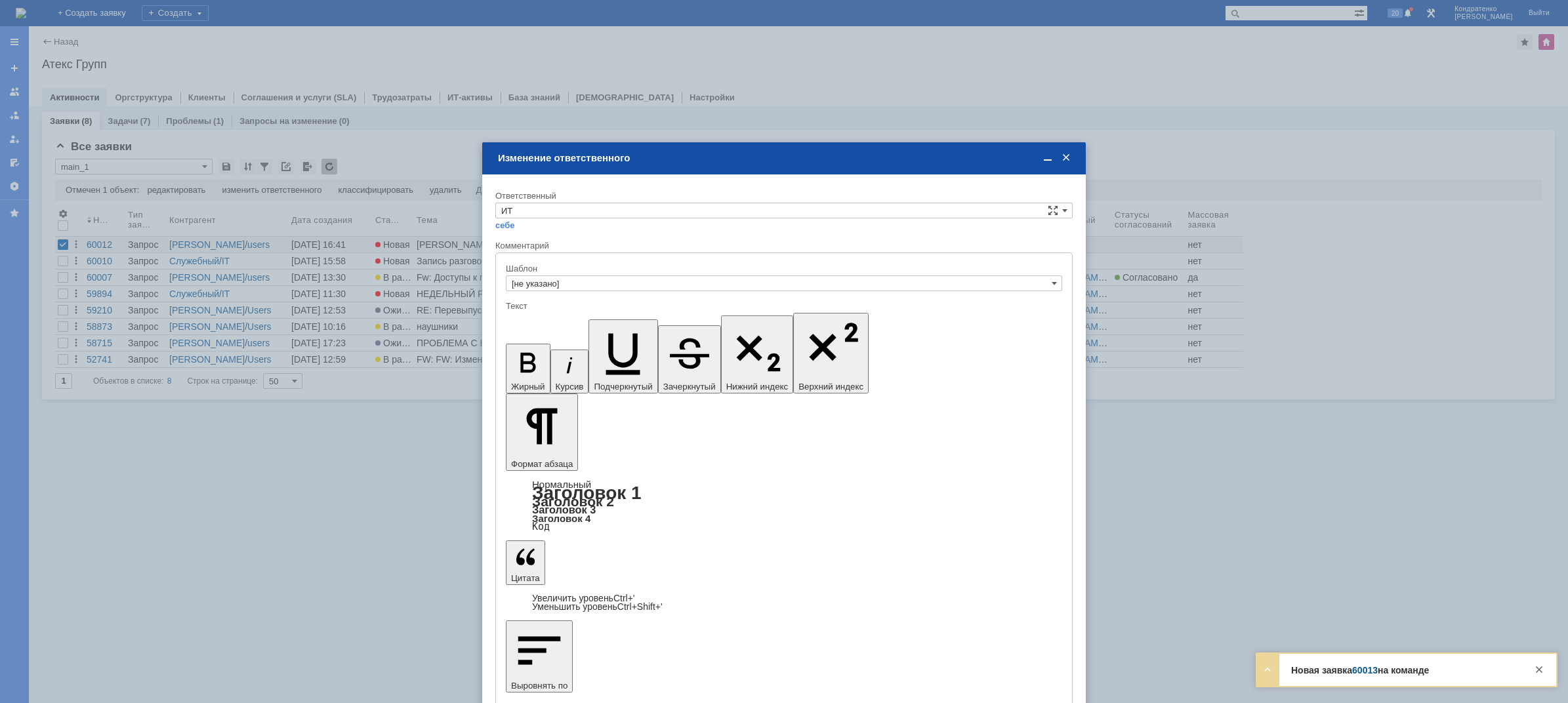
drag, startPoint x: 542, startPoint y: 308, endPoint x: 542, endPoint y: 317, distance: 9.0
click at [542, 317] on div "[не указано] [PERSON_NAME] [PERSON_NAME] [PERSON_NAME] [PERSON_NAME] АСУ [PERSO…" at bounding box center [784, 289] width 576 height 136
click at [542, 317] on span "АСУ" at bounding box center [783, 319] width 565 height 10
type input "АСУ"
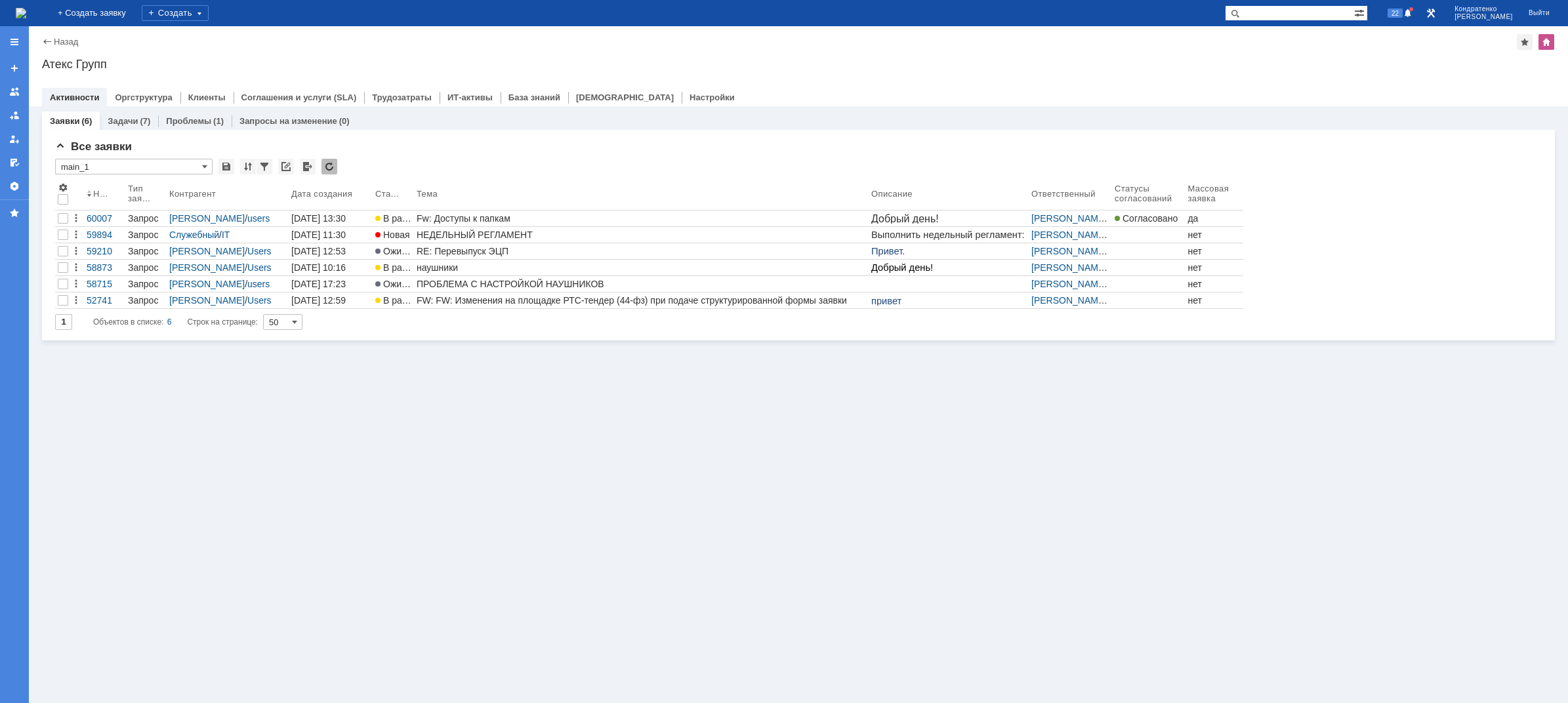
click at [461, 430] on div "Заявки (6) Задачи (7) Проблемы (1) Запросы на изменение (0) Все заявки * main_1…" at bounding box center [798, 404] width 1539 height 596
